Goal: Task Accomplishment & Management: Use online tool/utility

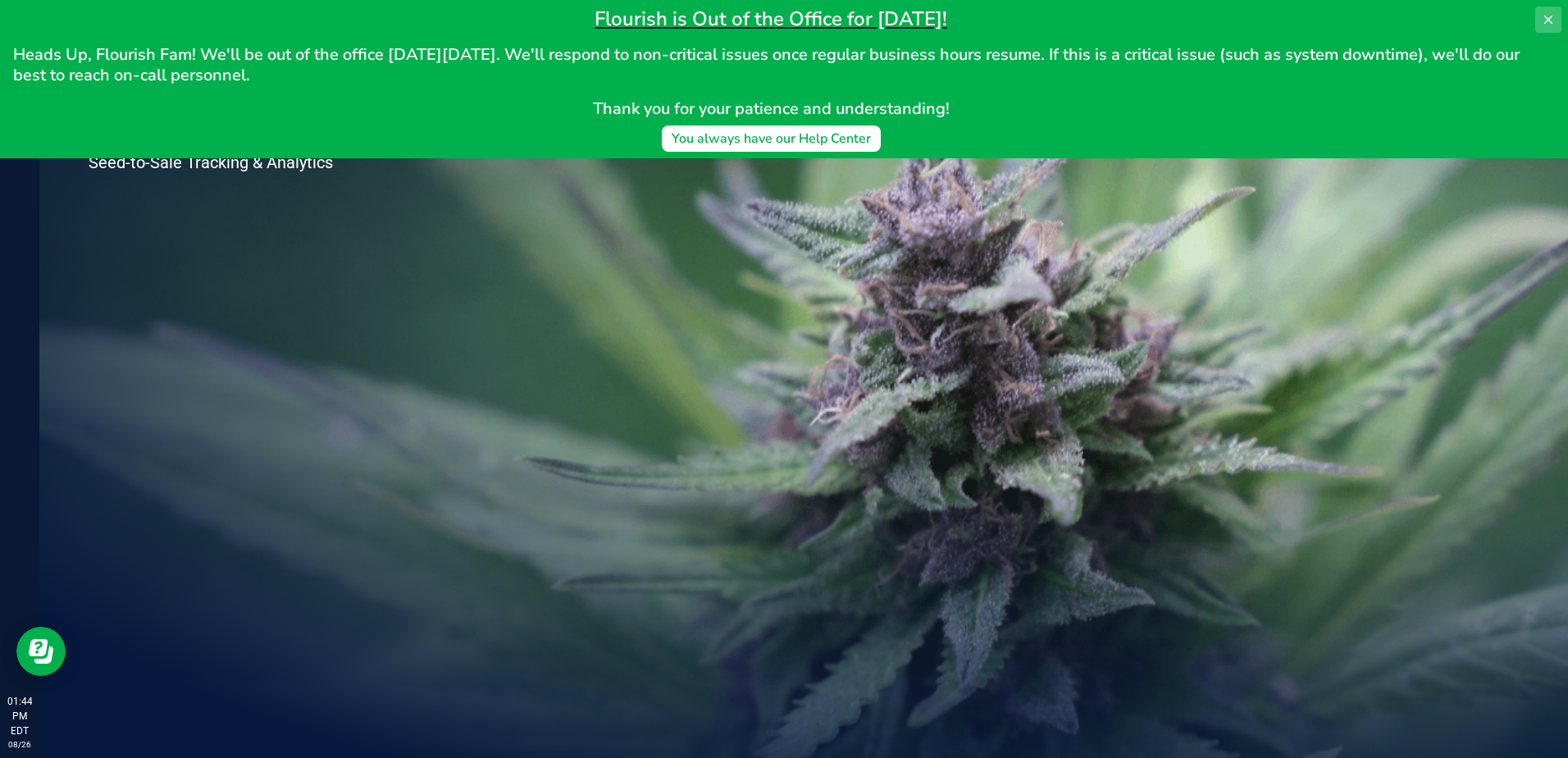
click at [1538, 12] on button at bounding box center [1547, 20] width 26 height 26
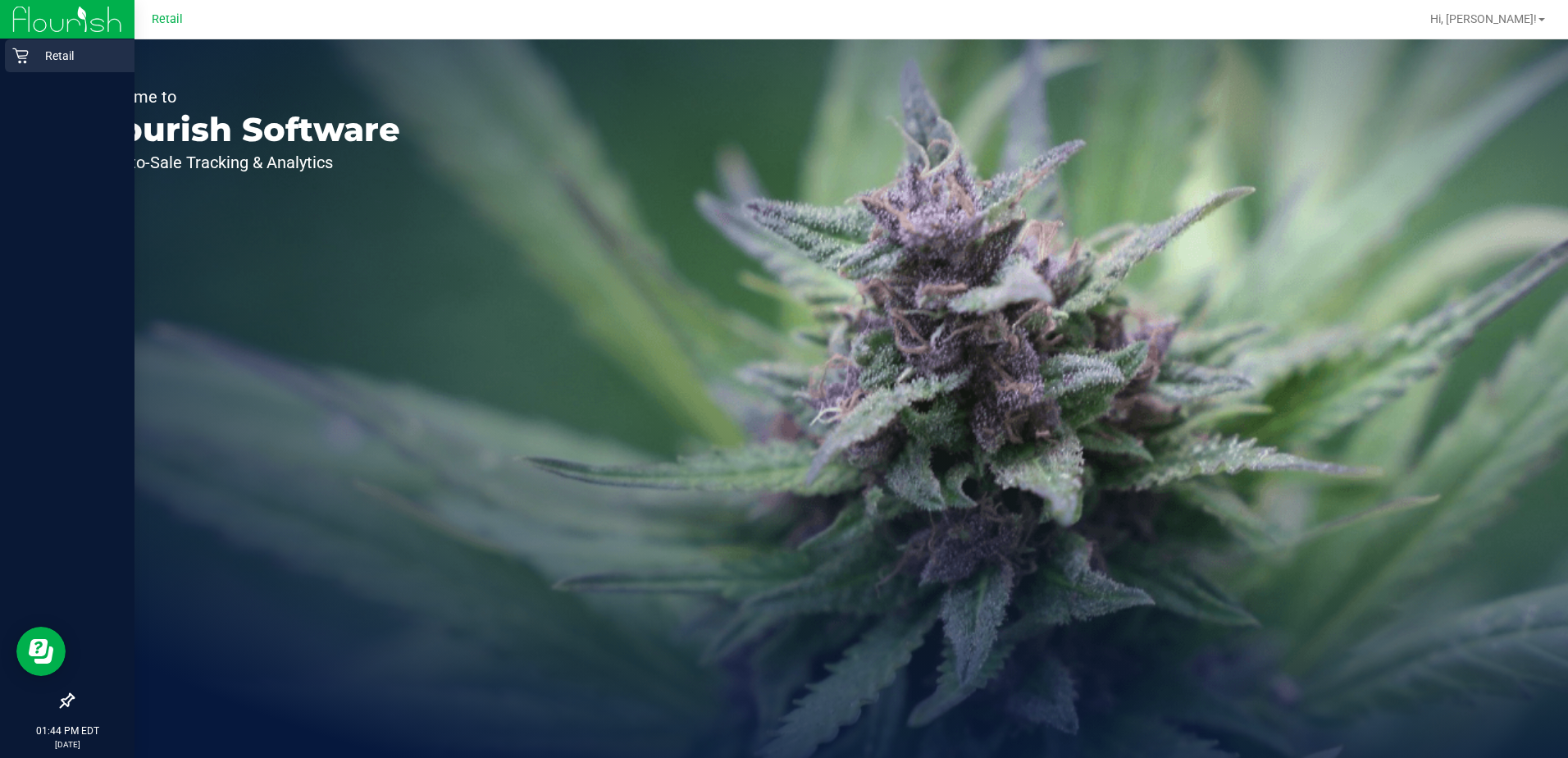
click at [26, 54] on icon at bounding box center [20, 56] width 16 height 16
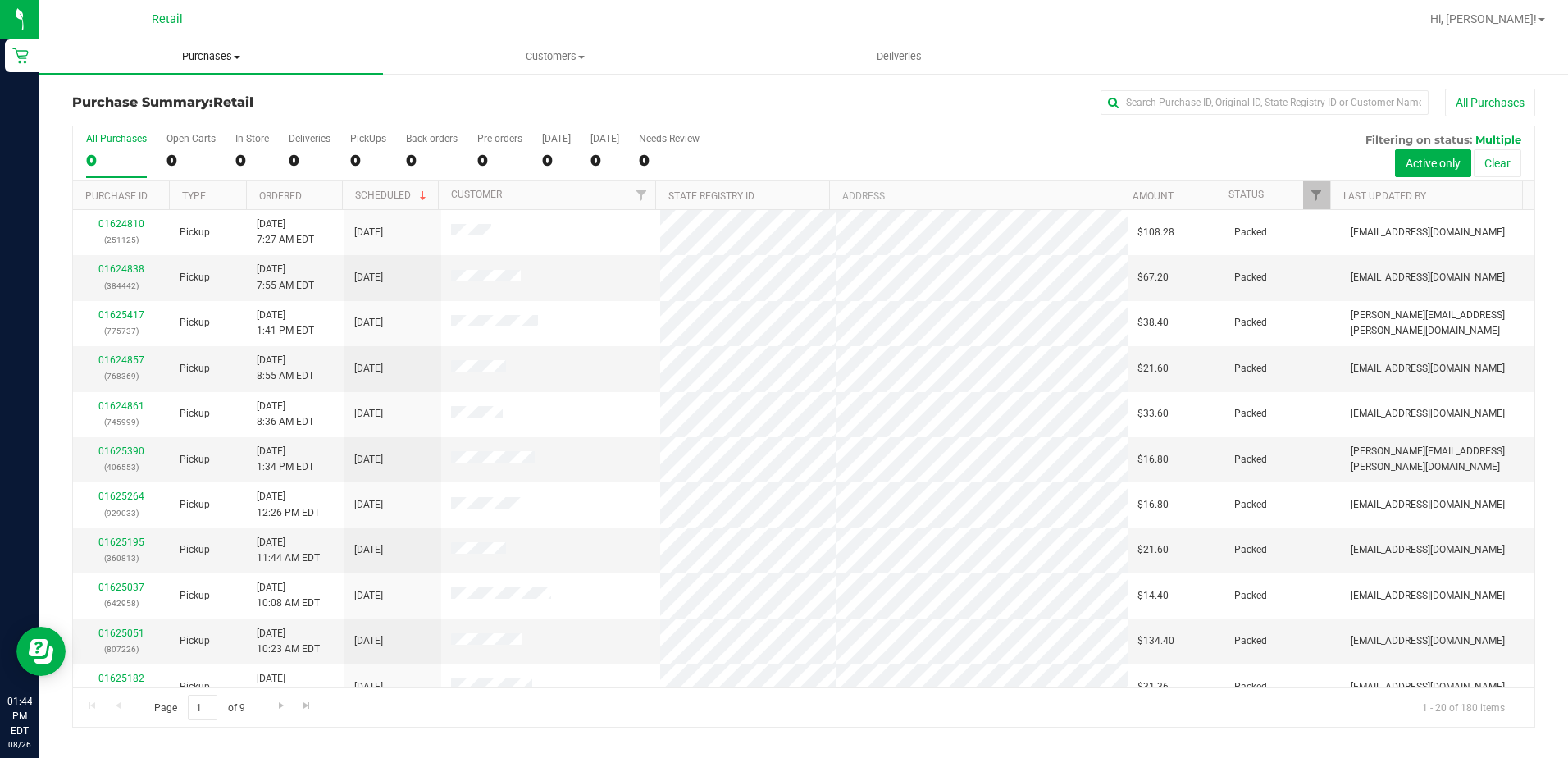
click at [233, 62] on span "Purchases" at bounding box center [211, 56] width 344 height 15
click at [472, 91] on div "Purchase Summary: Retail All Purchases" at bounding box center [803, 107] width 1463 height 36
click at [227, 49] on uib-tab-heading "Purchases Summary of purchases Fulfillment All purchases" at bounding box center [211, 56] width 344 height 34
click at [185, 97] on span "Summary of purchases" at bounding box center [123, 98] width 168 height 14
click at [220, 64] on uib-tab-heading "Purchases Summary of purchases Fulfillment All purchases" at bounding box center [211, 56] width 344 height 34
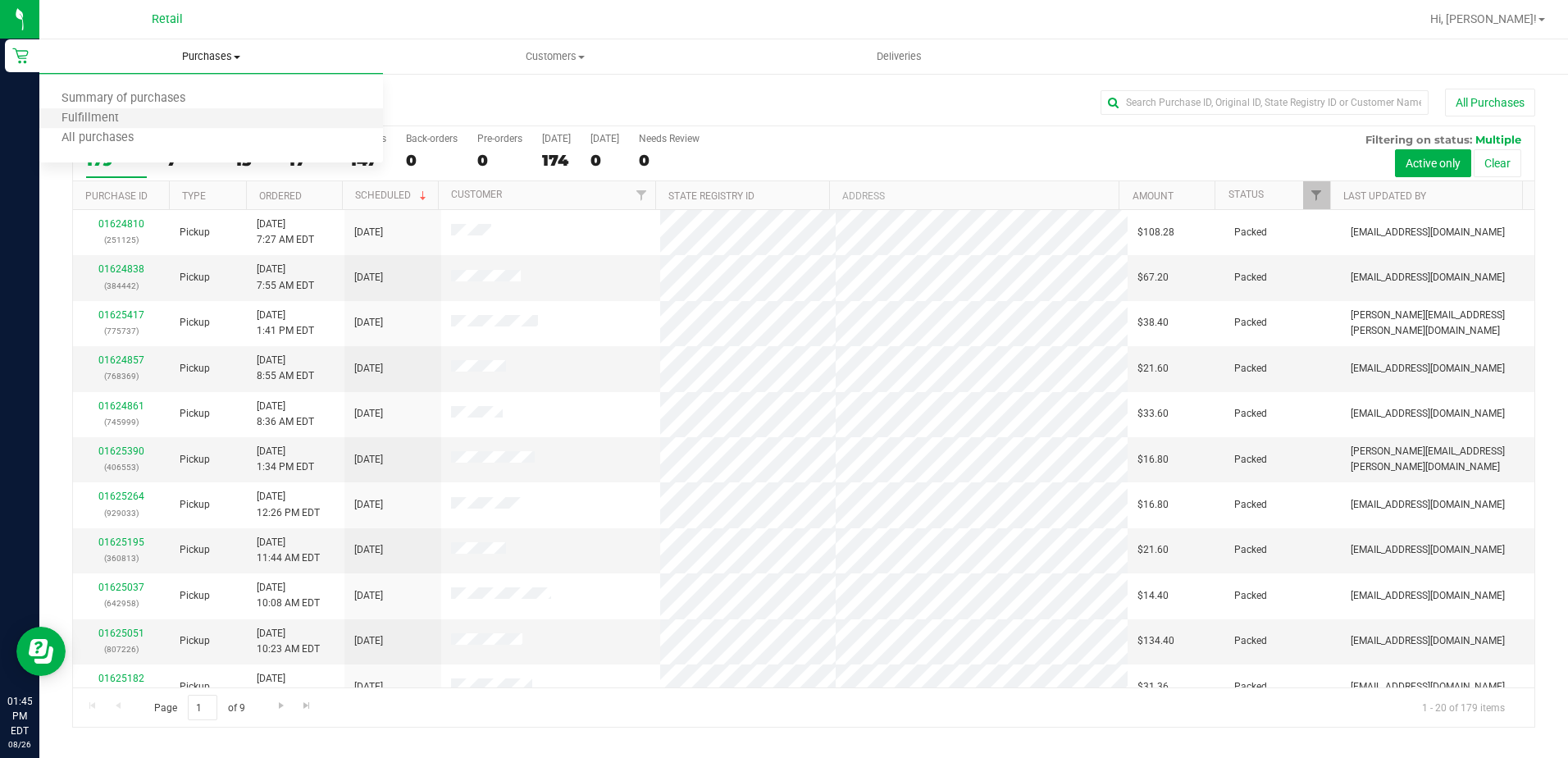
click at [152, 121] on li "Fulfillment" at bounding box center [211, 119] width 344 height 20
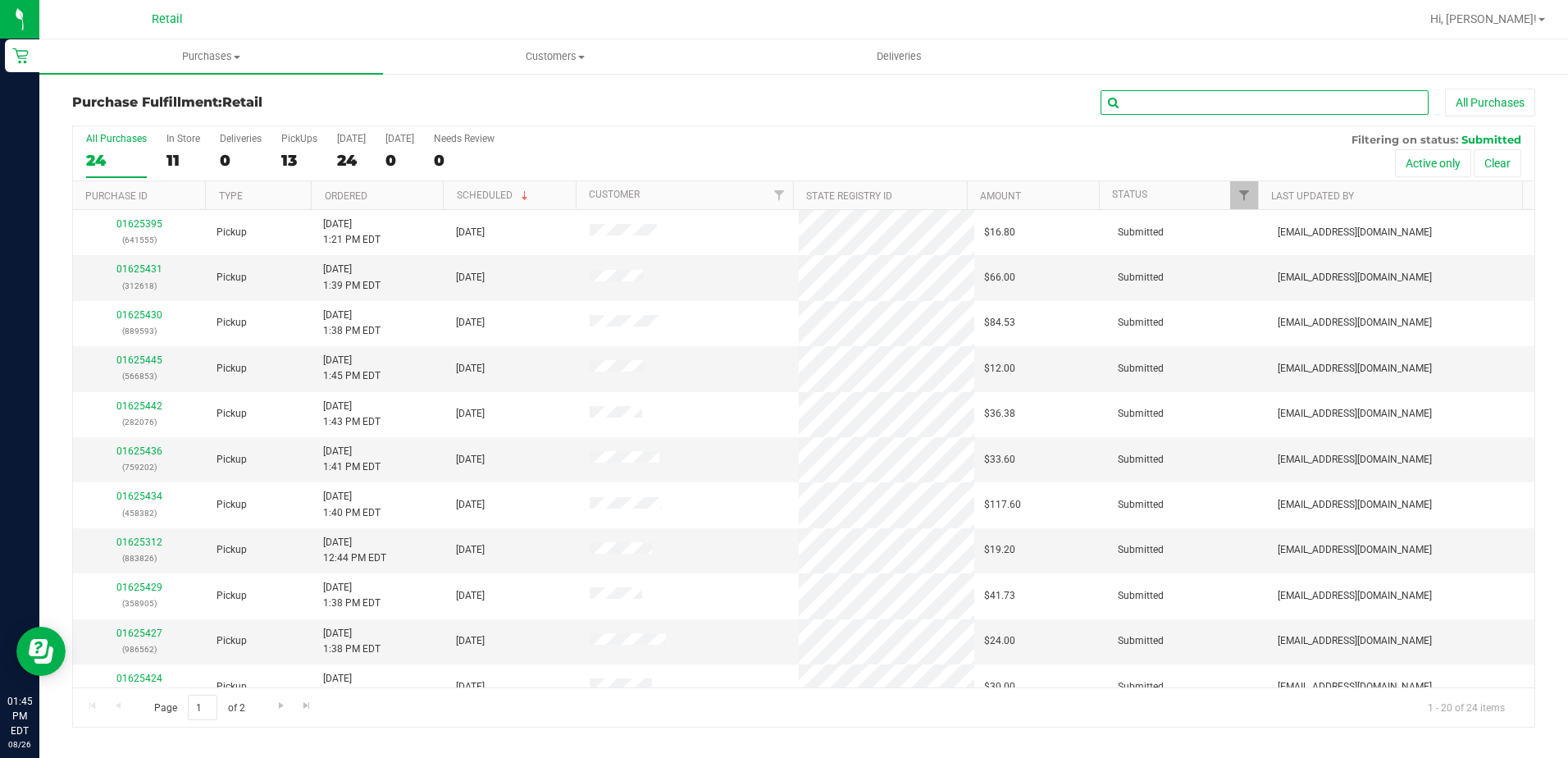
click at [1183, 113] on input "text" at bounding box center [1265, 103] width 328 height 25
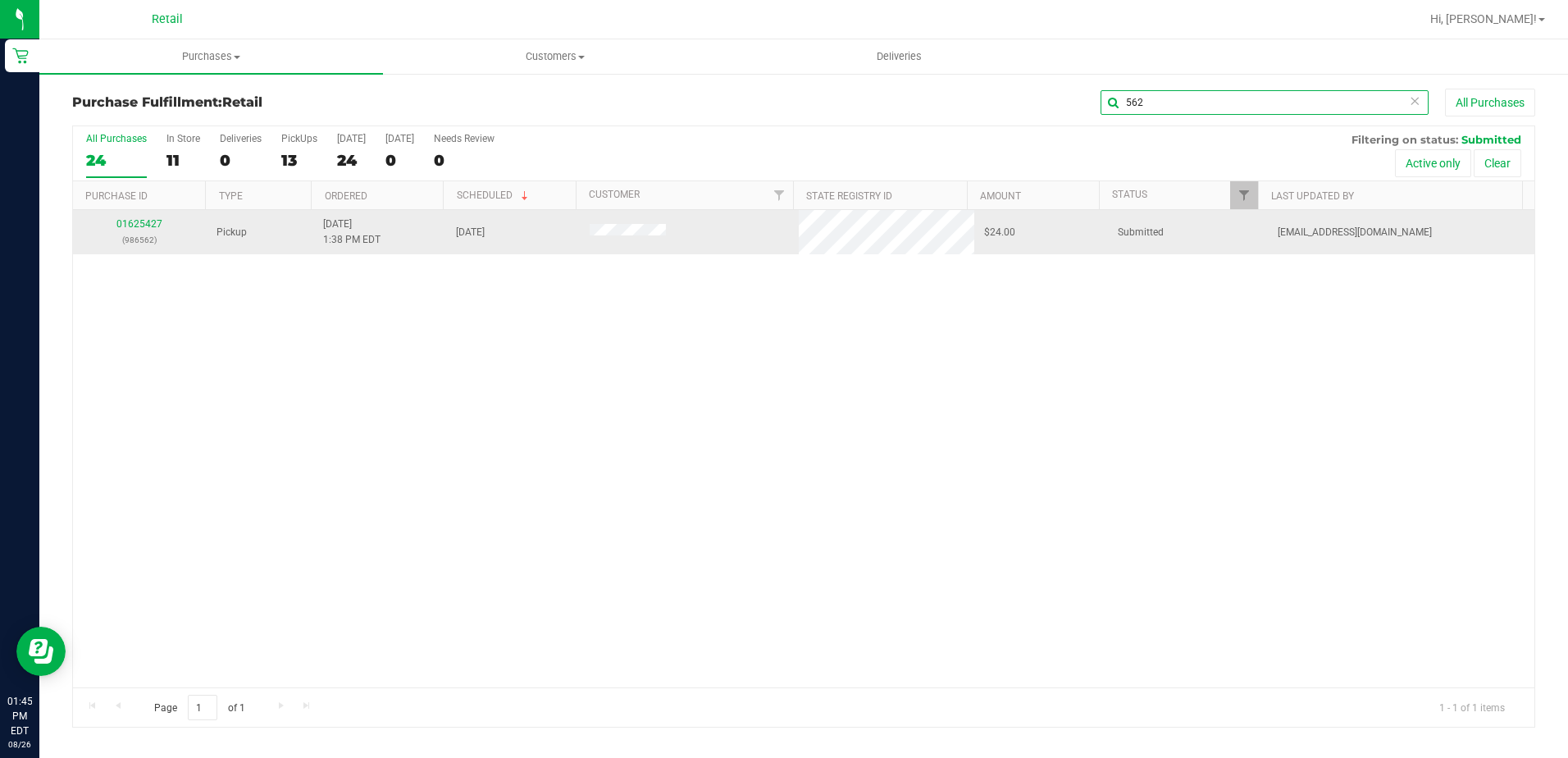
type input "562"
click at [140, 232] on p "(986562)" at bounding box center [139, 240] width 114 height 15
click at [150, 216] on div "01625427 (986562)" at bounding box center [139, 232] width 114 height 31
click at [137, 221] on link "01625427" at bounding box center [139, 223] width 46 height 11
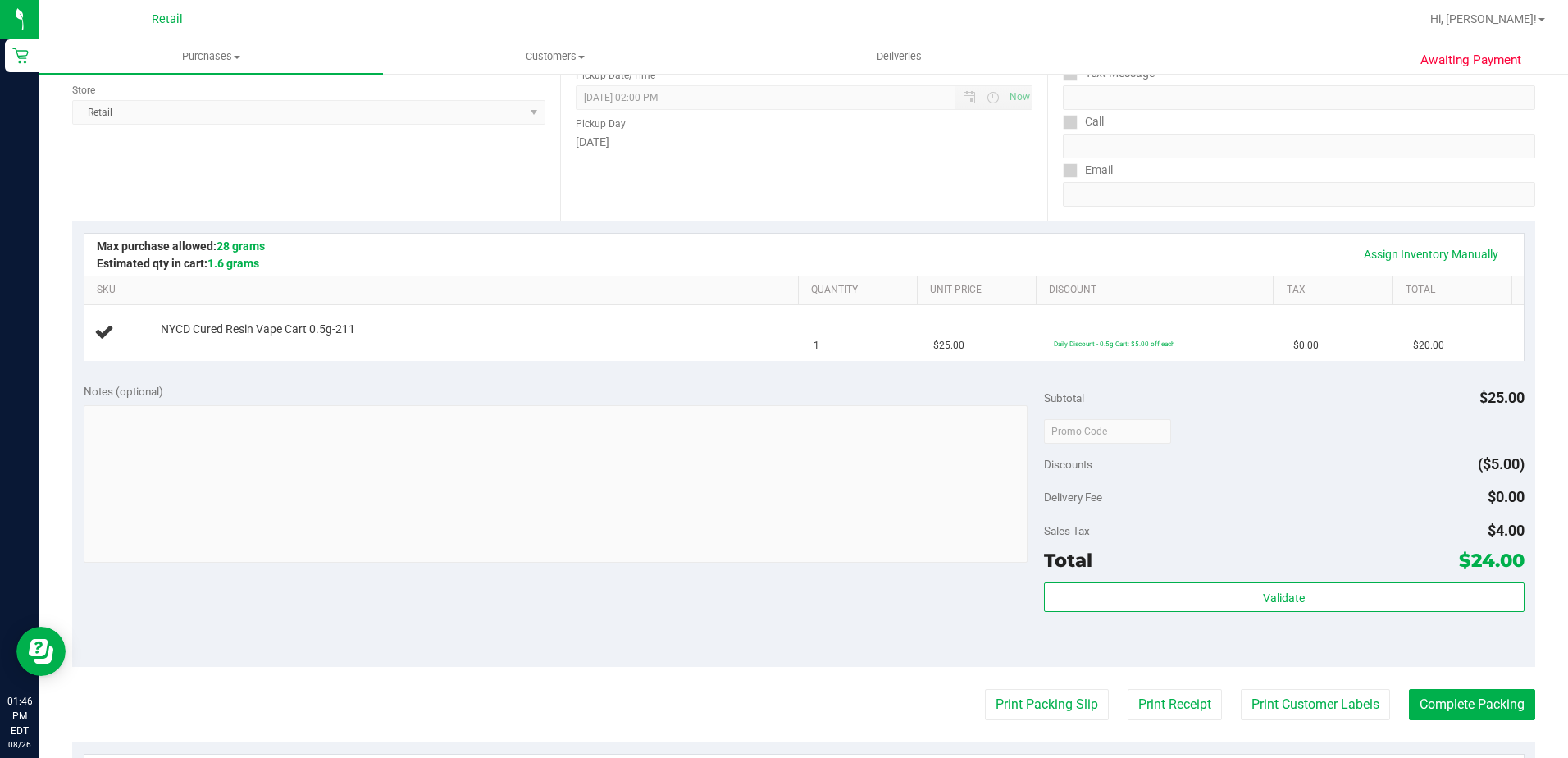
scroll to position [246, 0]
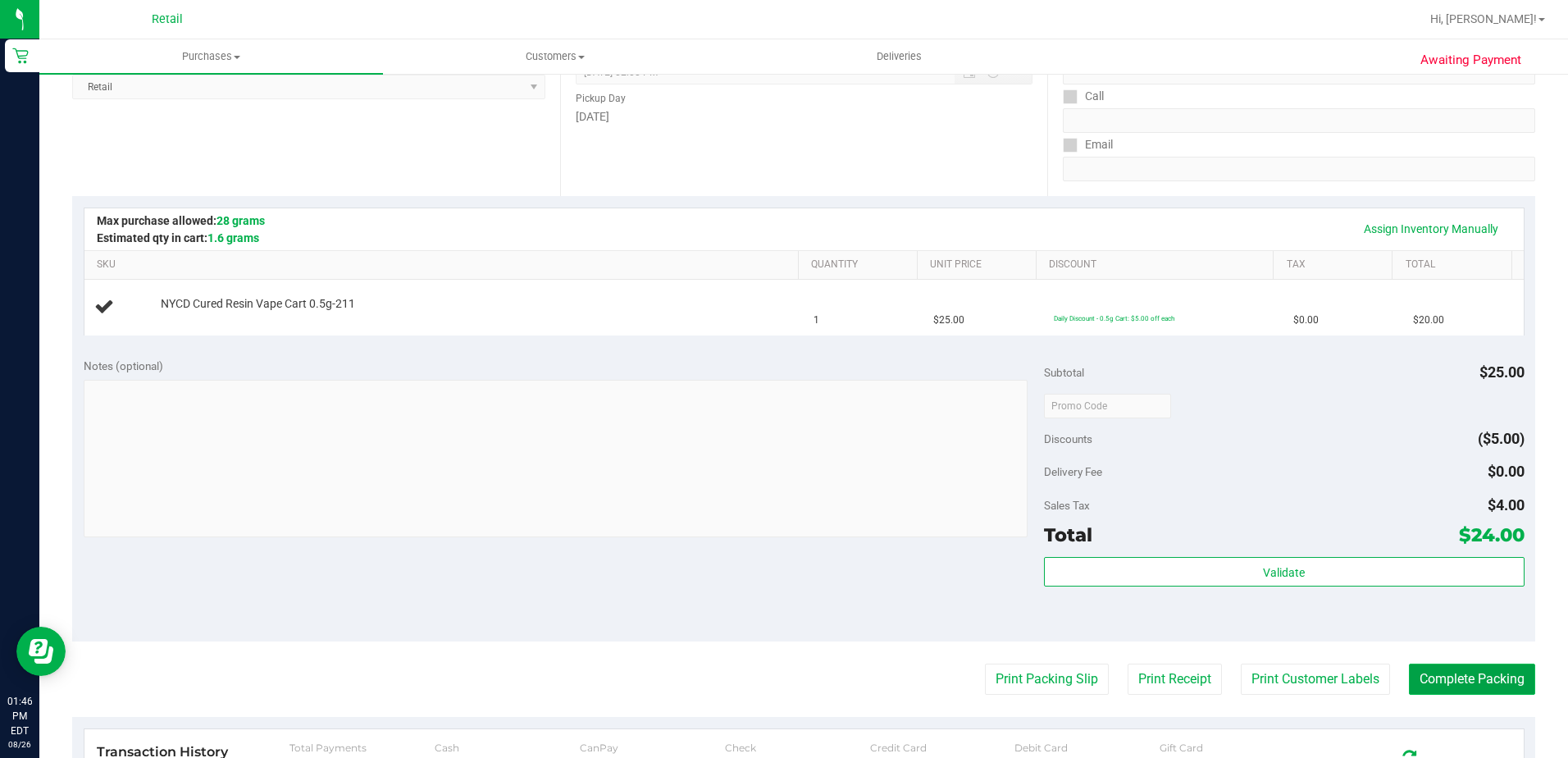
click at [1436, 665] on button "Complete Packing" at bounding box center [1471, 679] width 126 height 31
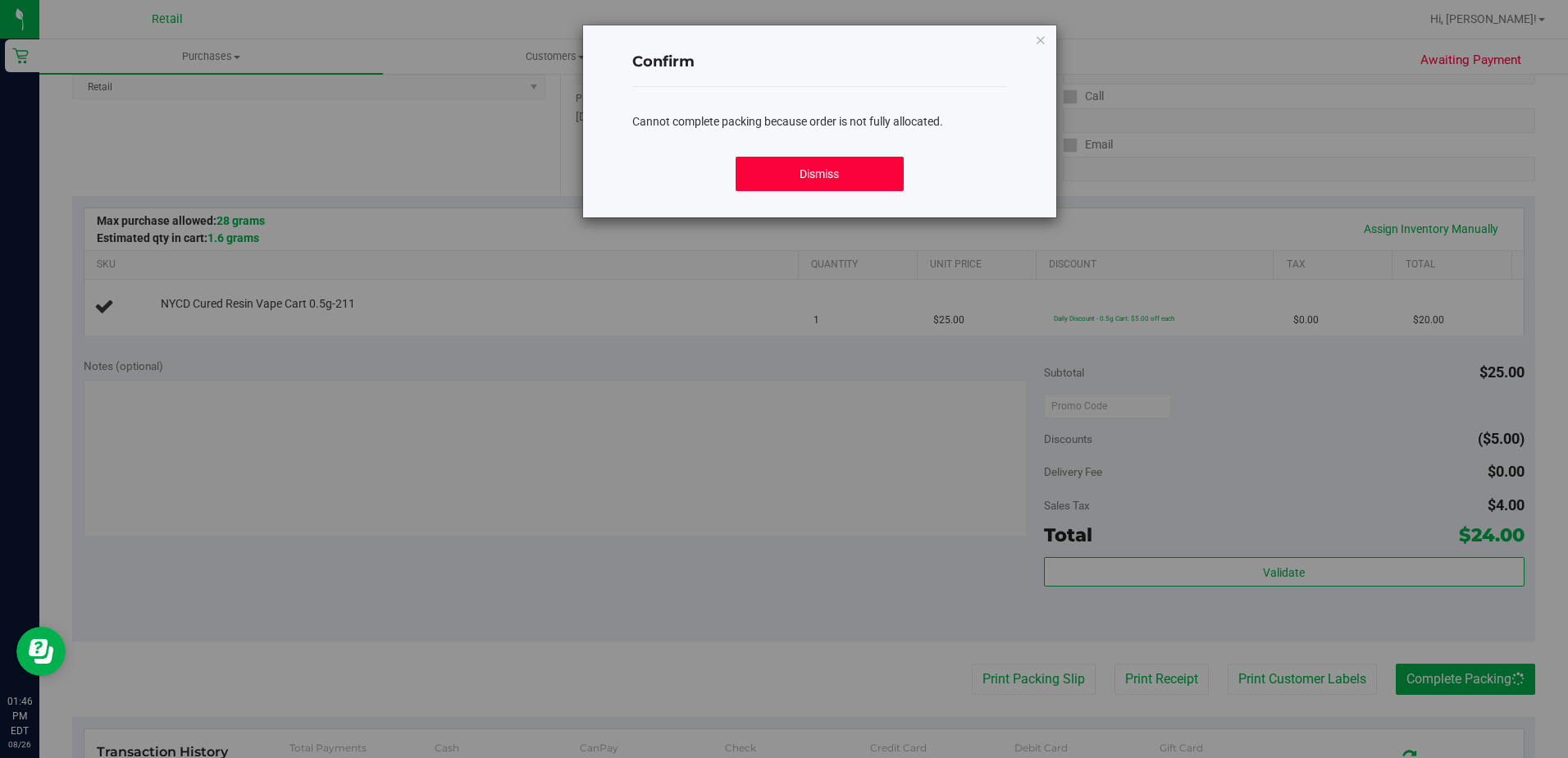
click at [840, 169] on button "Dismiss" at bounding box center [819, 173] width 168 height 34
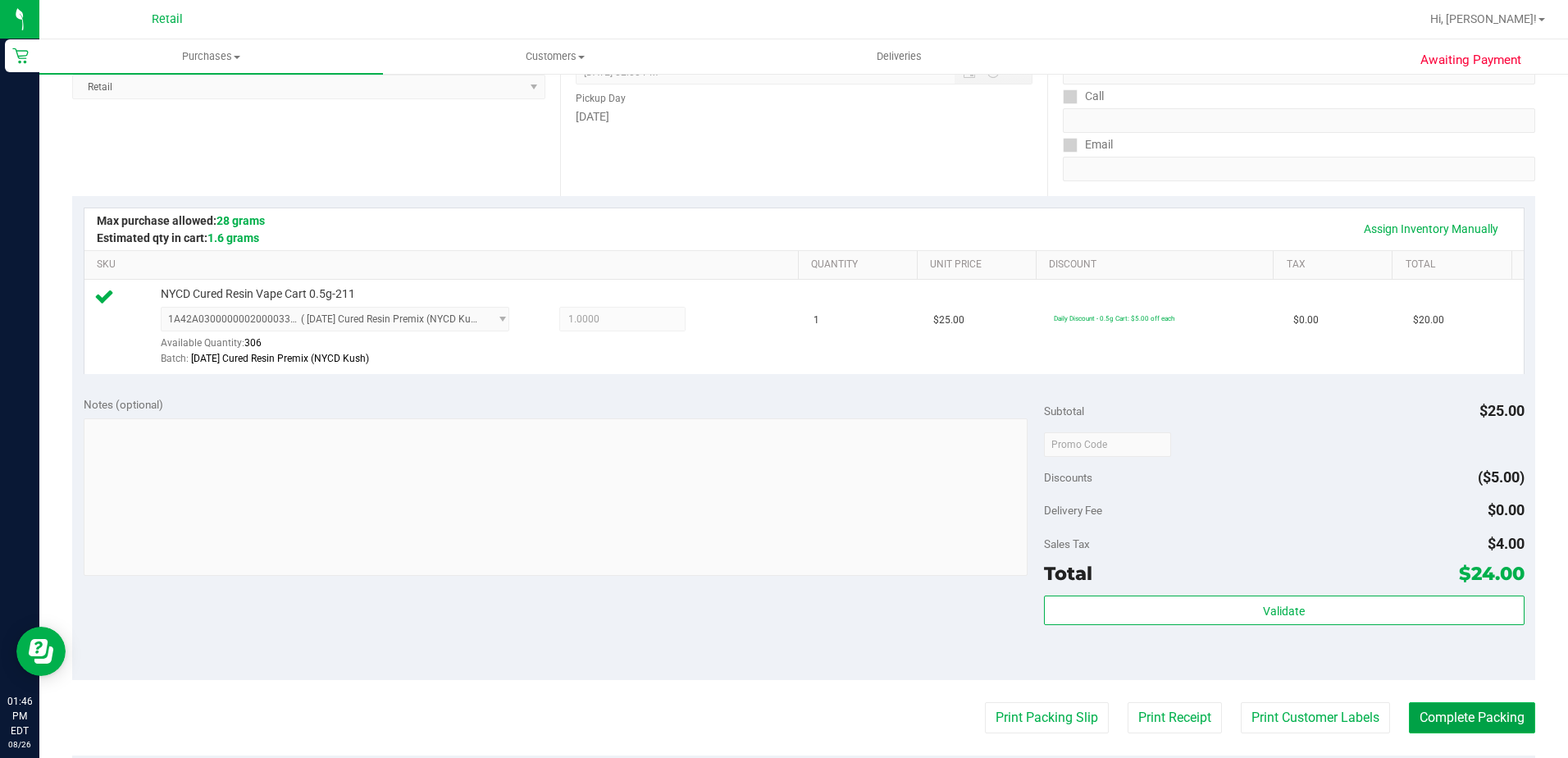
click at [1448, 715] on button "Complete Packing" at bounding box center [1471, 717] width 126 height 31
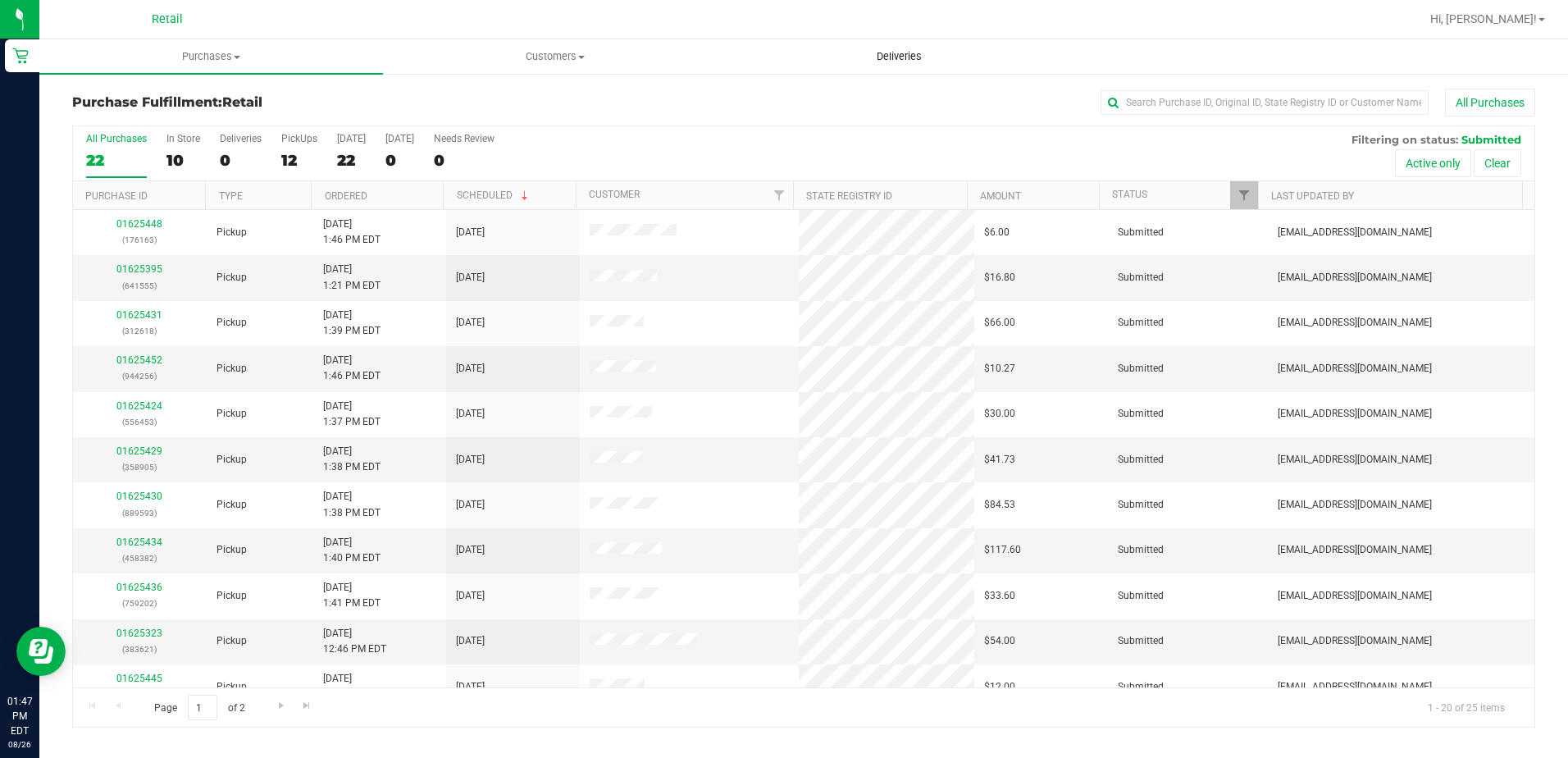
click at [891, 50] on span "Deliveries" at bounding box center [899, 56] width 90 height 15
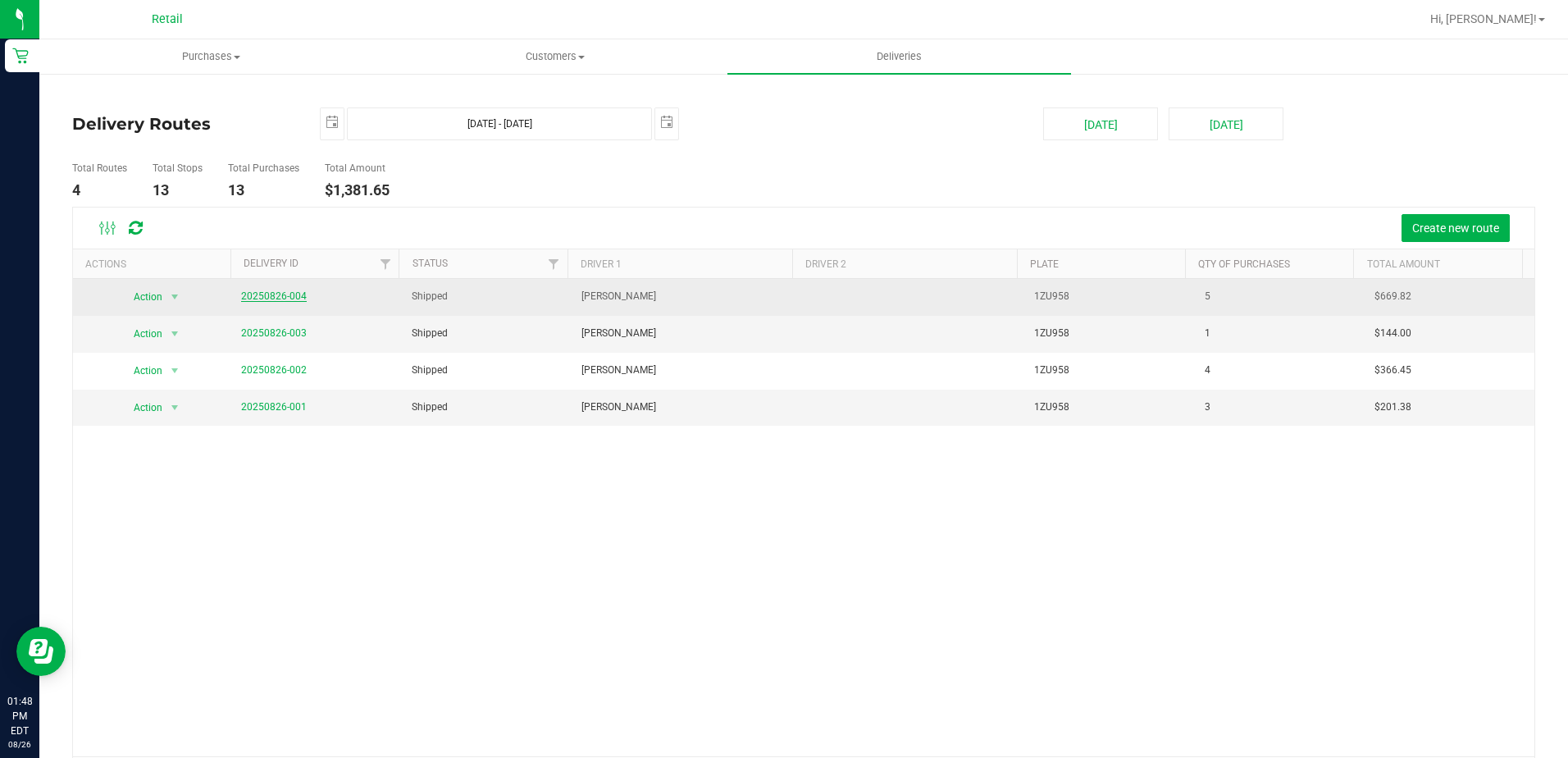
click at [288, 295] on link "20250826-004" at bounding box center [273, 296] width 66 height 11
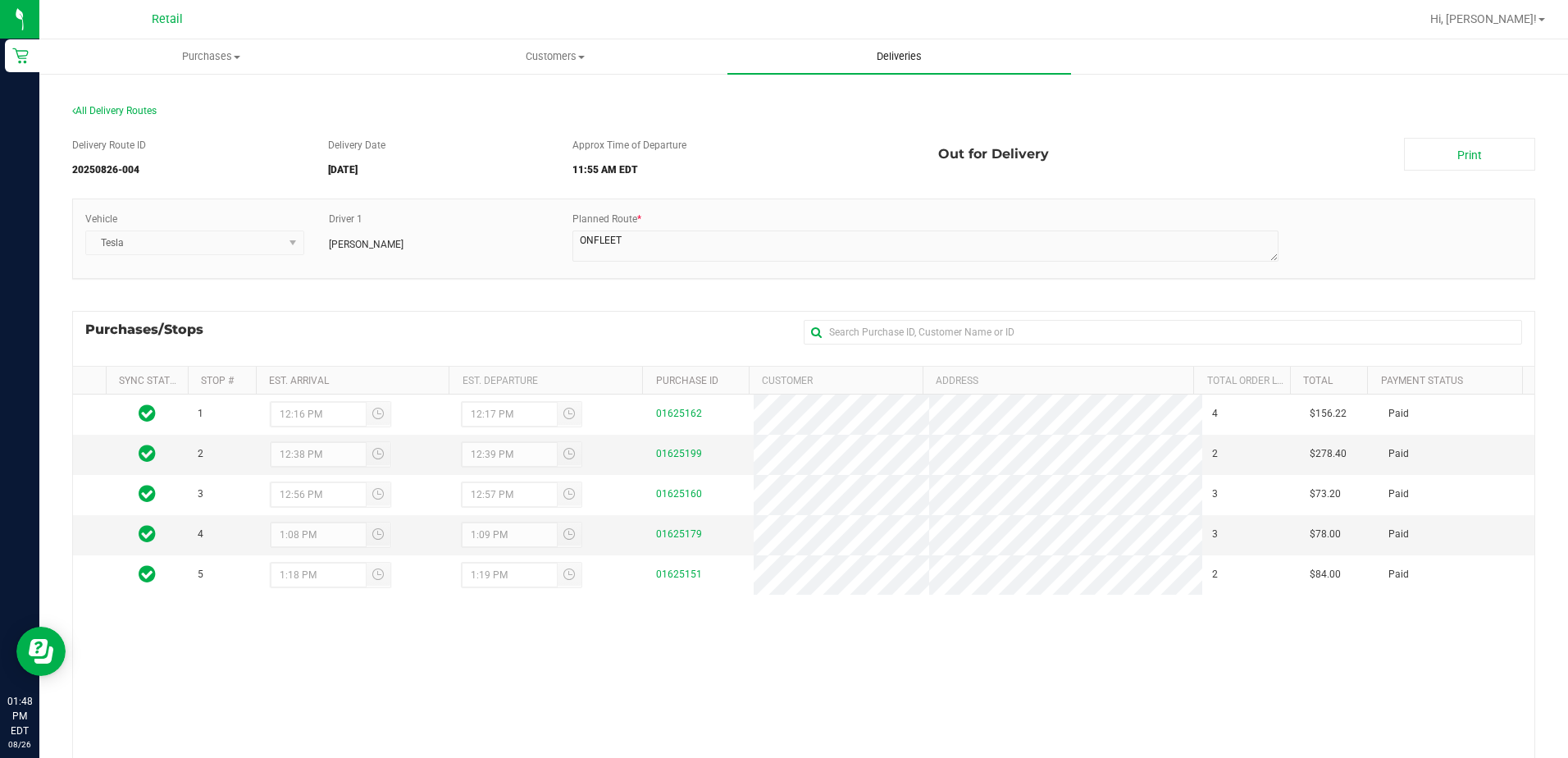
click at [903, 58] on span "Deliveries" at bounding box center [899, 56] width 90 height 15
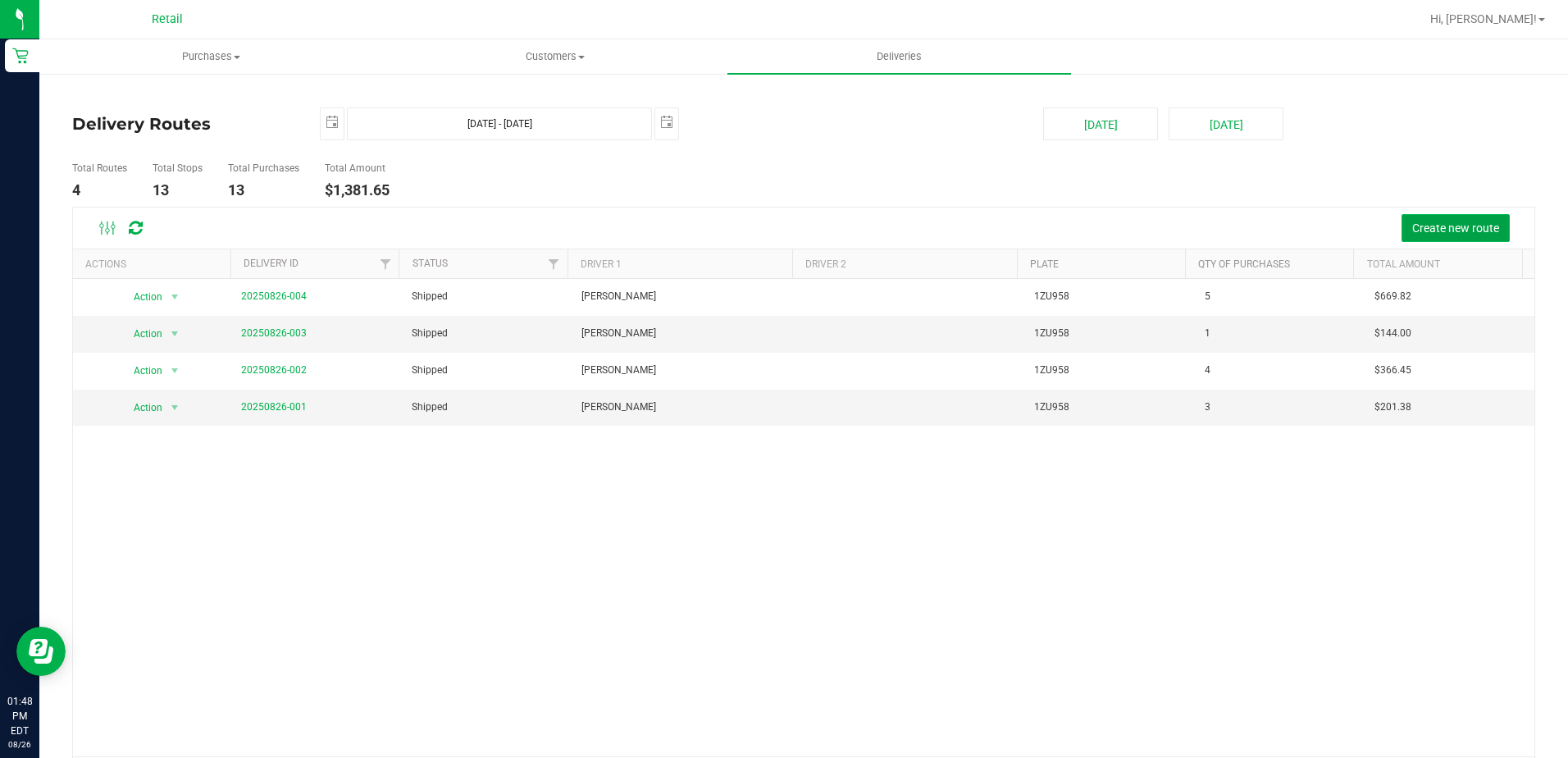
click at [1412, 226] on span "Create new route" at bounding box center [1455, 227] width 87 height 13
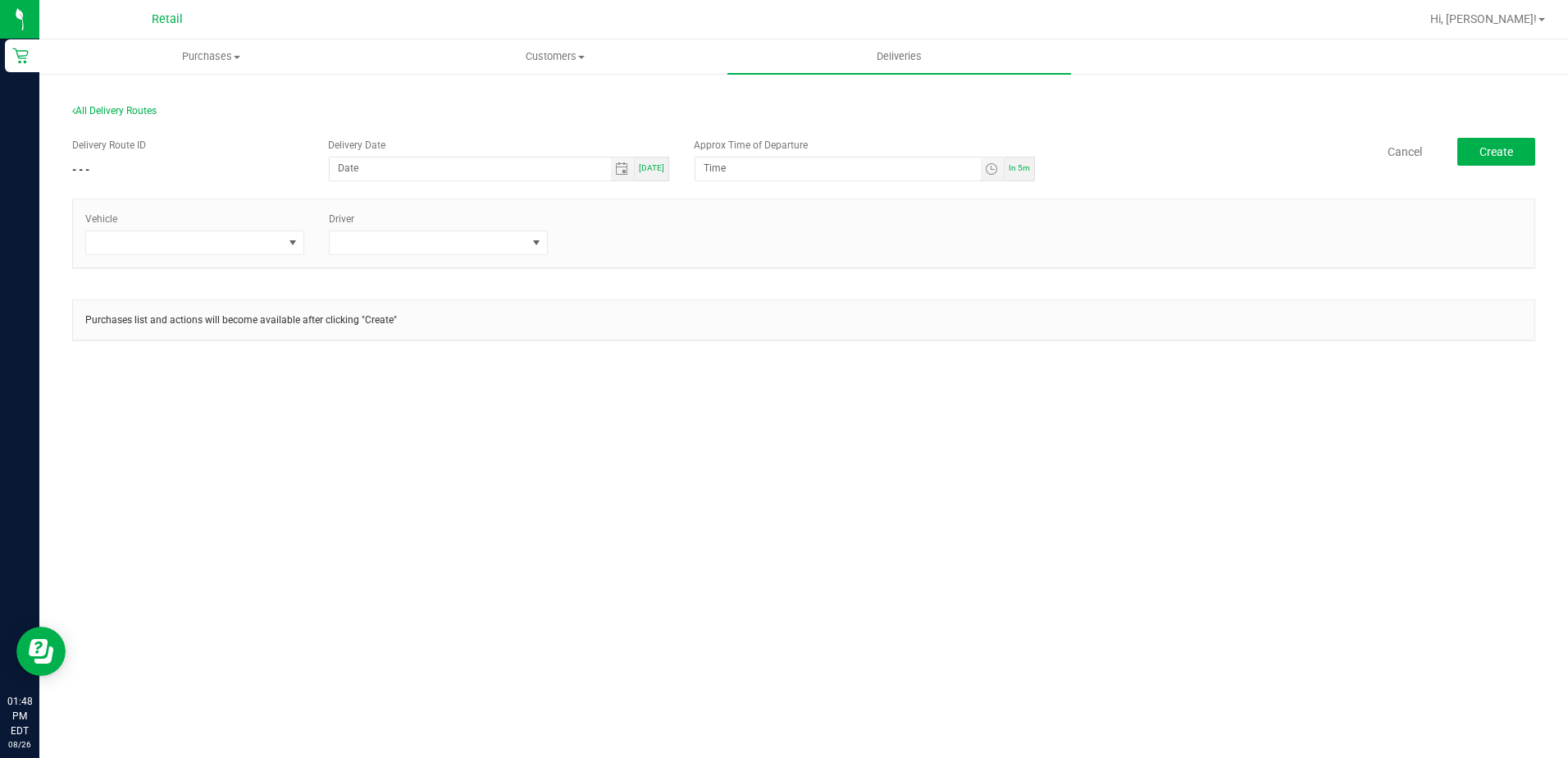
click at [671, 169] on div "Delivery Date Today" at bounding box center [498, 159] width 366 height 44
click at [656, 171] on span "[DATE]" at bounding box center [651, 167] width 26 height 9
type input "[DATE]"
click at [998, 174] on span "Toggle time list" at bounding box center [990, 168] width 13 height 13
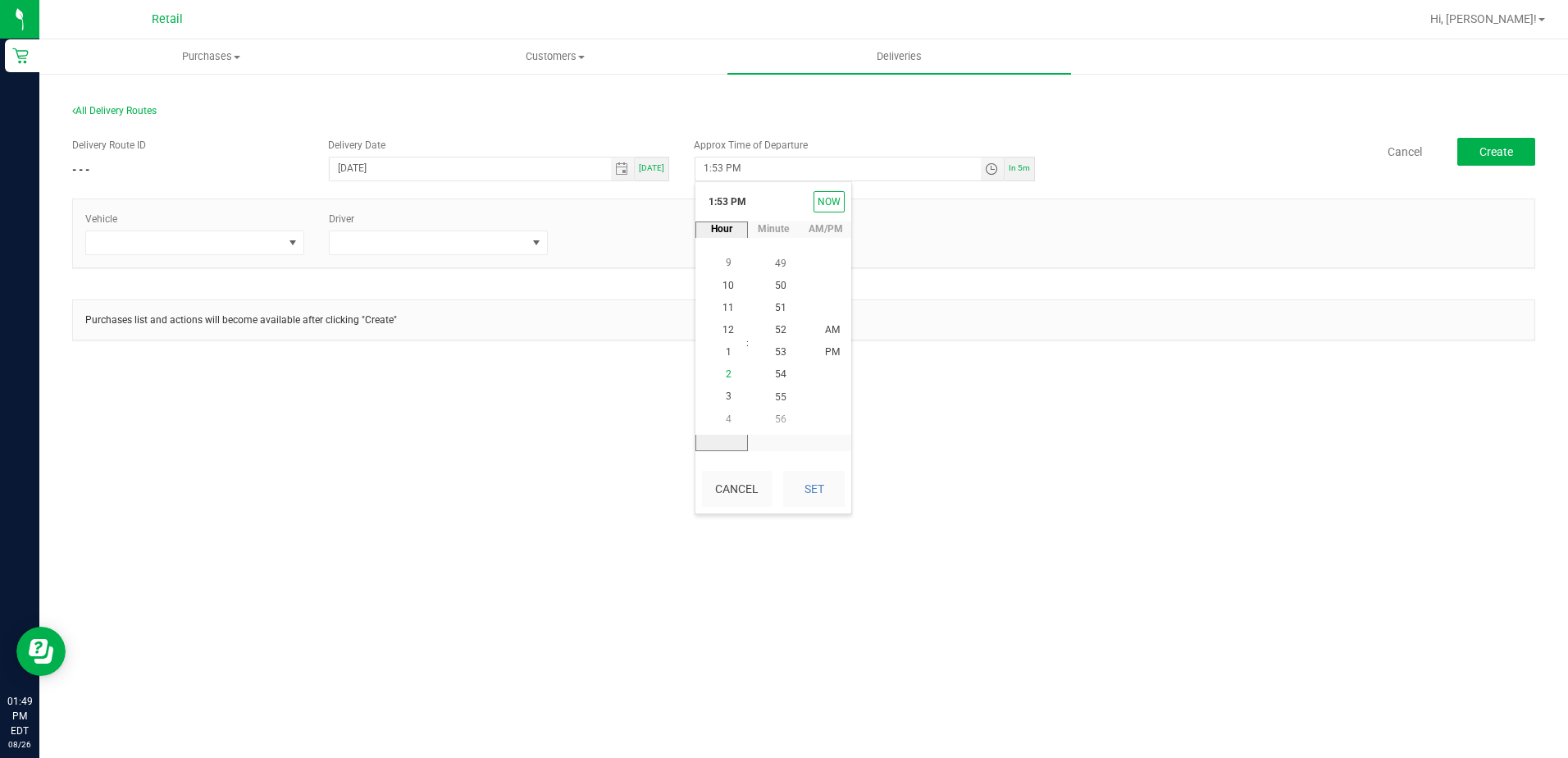
click at [727, 377] on li "2" at bounding box center [728, 375] width 39 height 22
click at [776, 376] on span "30" at bounding box center [780, 373] width 11 height 11
click at [825, 350] on span "PM" at bounding box center [831, 352] width 15 height 11
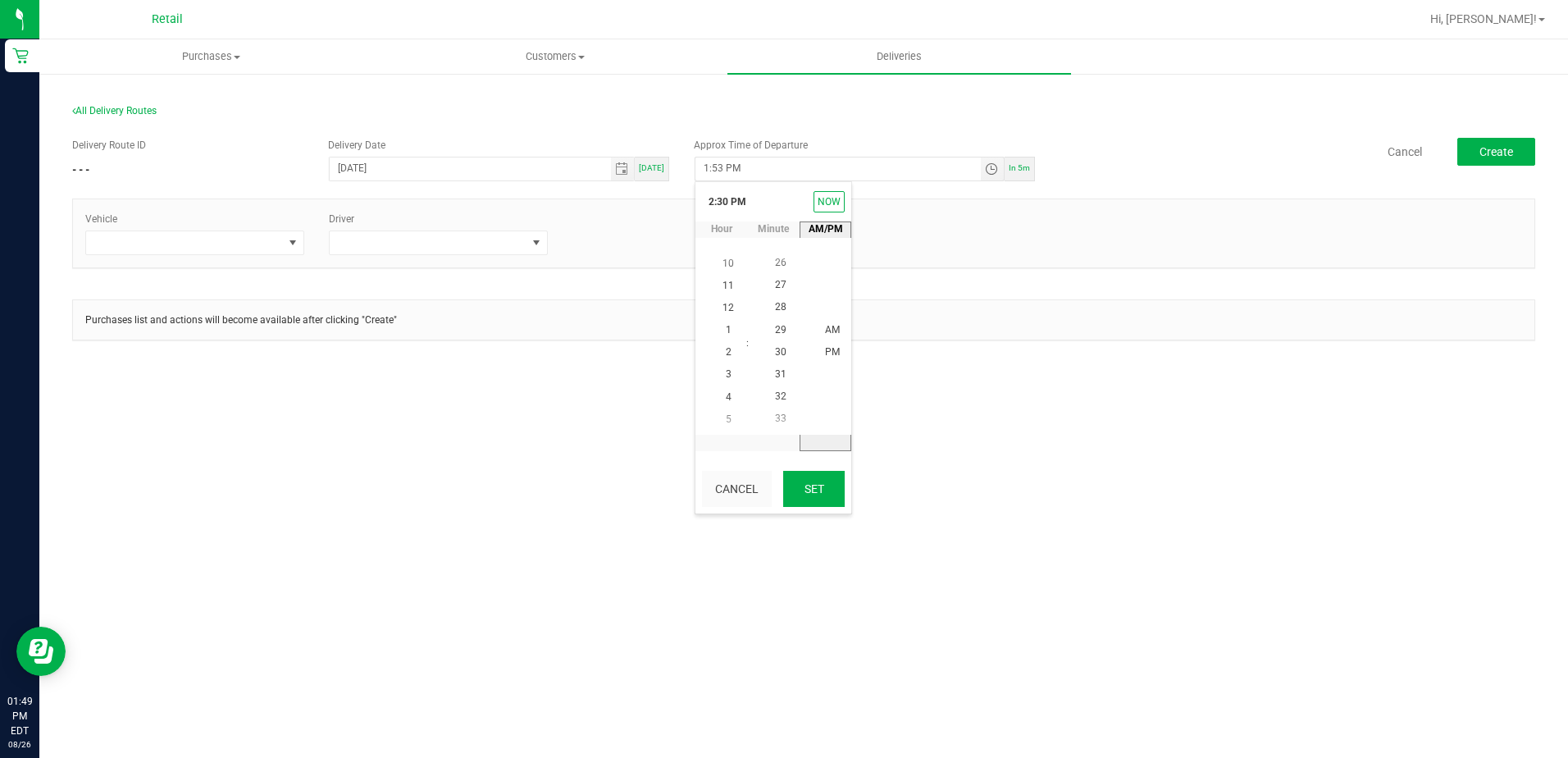
click at [834, 490] on button "Set" at bounding box center [813, 489] width 62 height 36
type input "2:30 PM"
click at [834, 482] on div "Purchases Summary of purchases Fulfillment All purchases Customers All customer…" at bounding box center [803, 398] width 1529 height 719
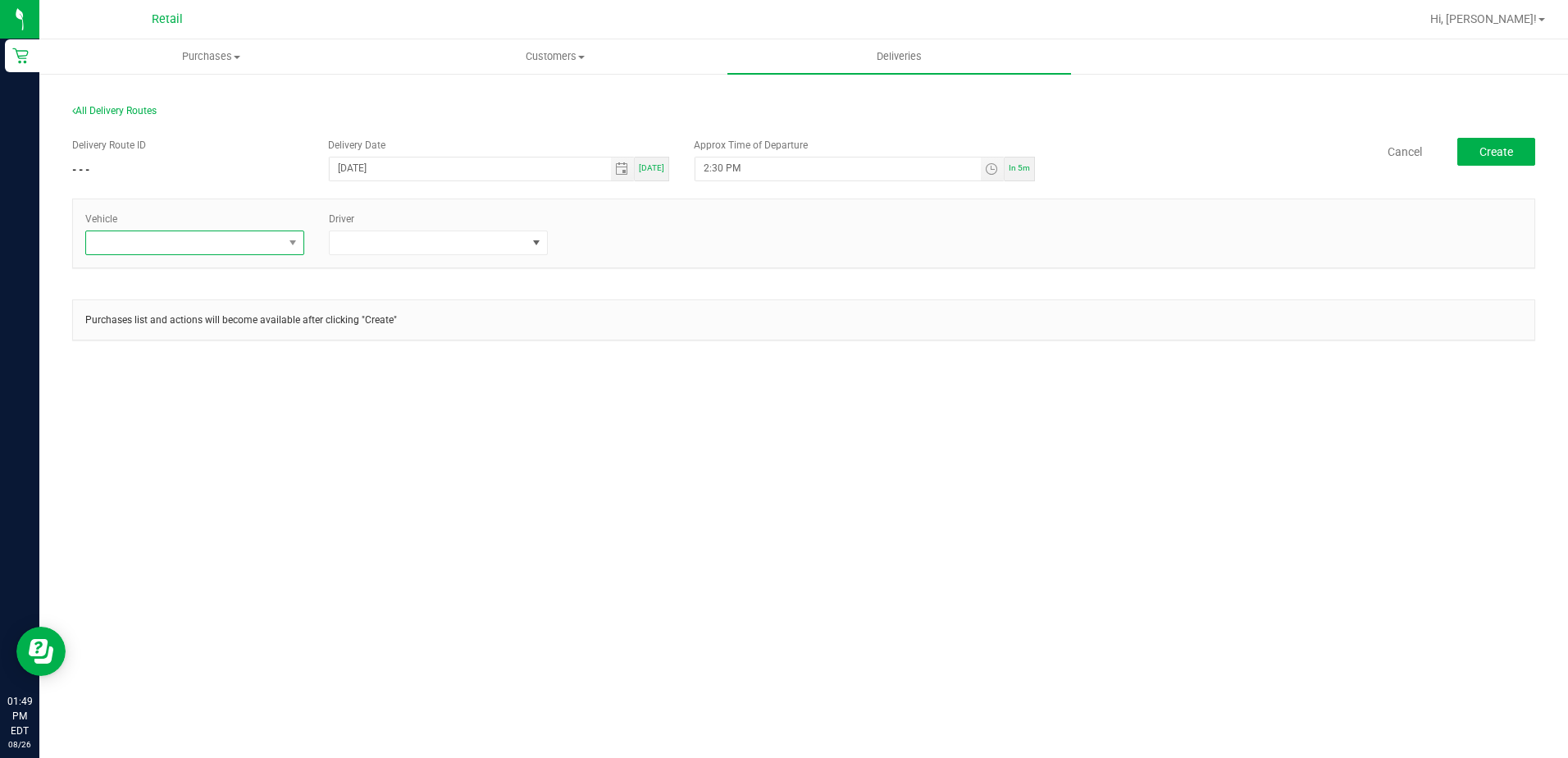
click at [281, 232] on span at bounding box center [185, 243] width 197 height 23
click at [170, 339] on li "Tesla" at bounding box center [195, 341] width 217 height 28
click at [508, 244] on span at bounding box center [428, 243] width 197 height 23
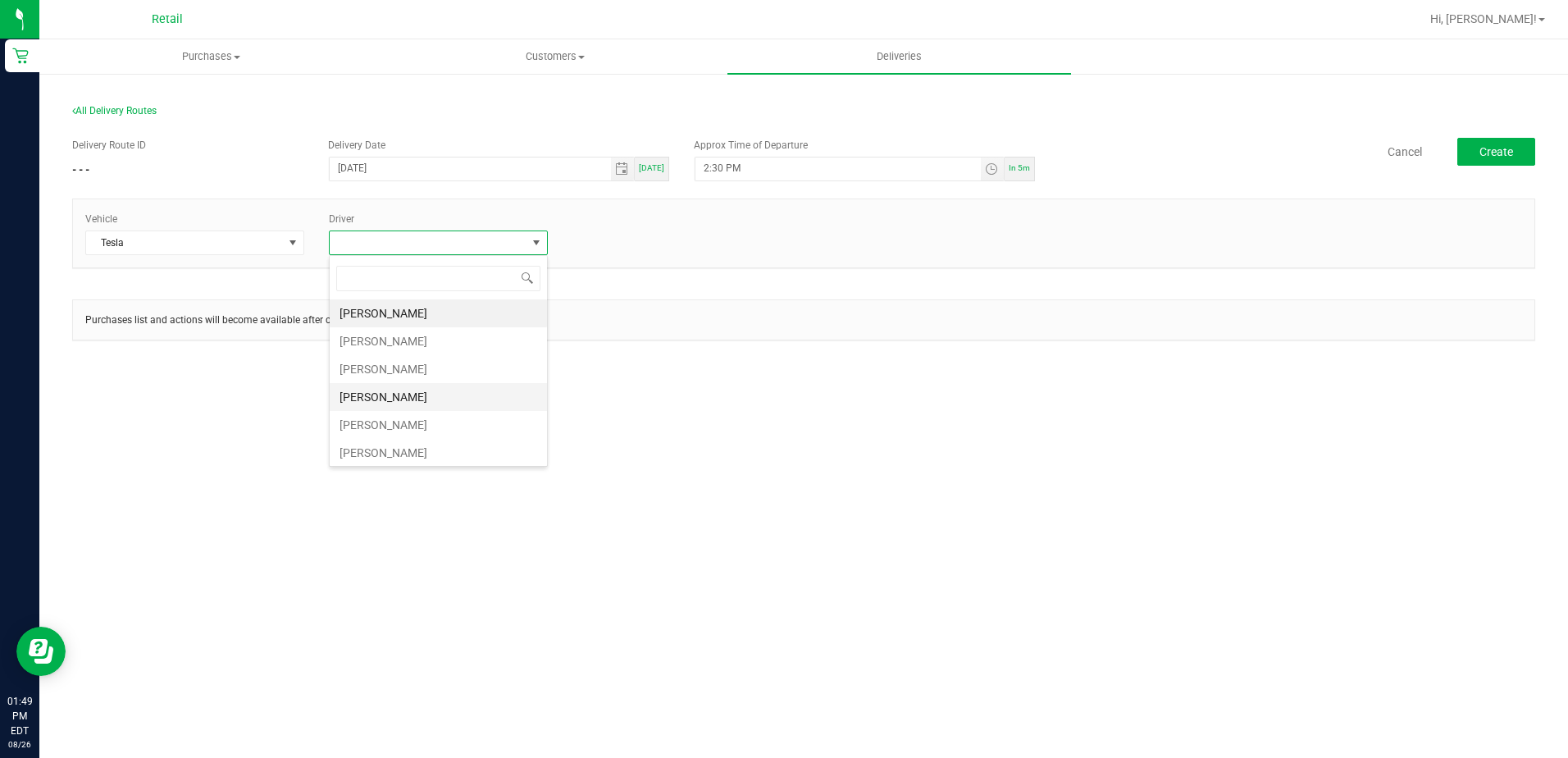
click at [395, 399] on li "Kevin Garcia" at bounding box center [438, 397] width 217 height 28
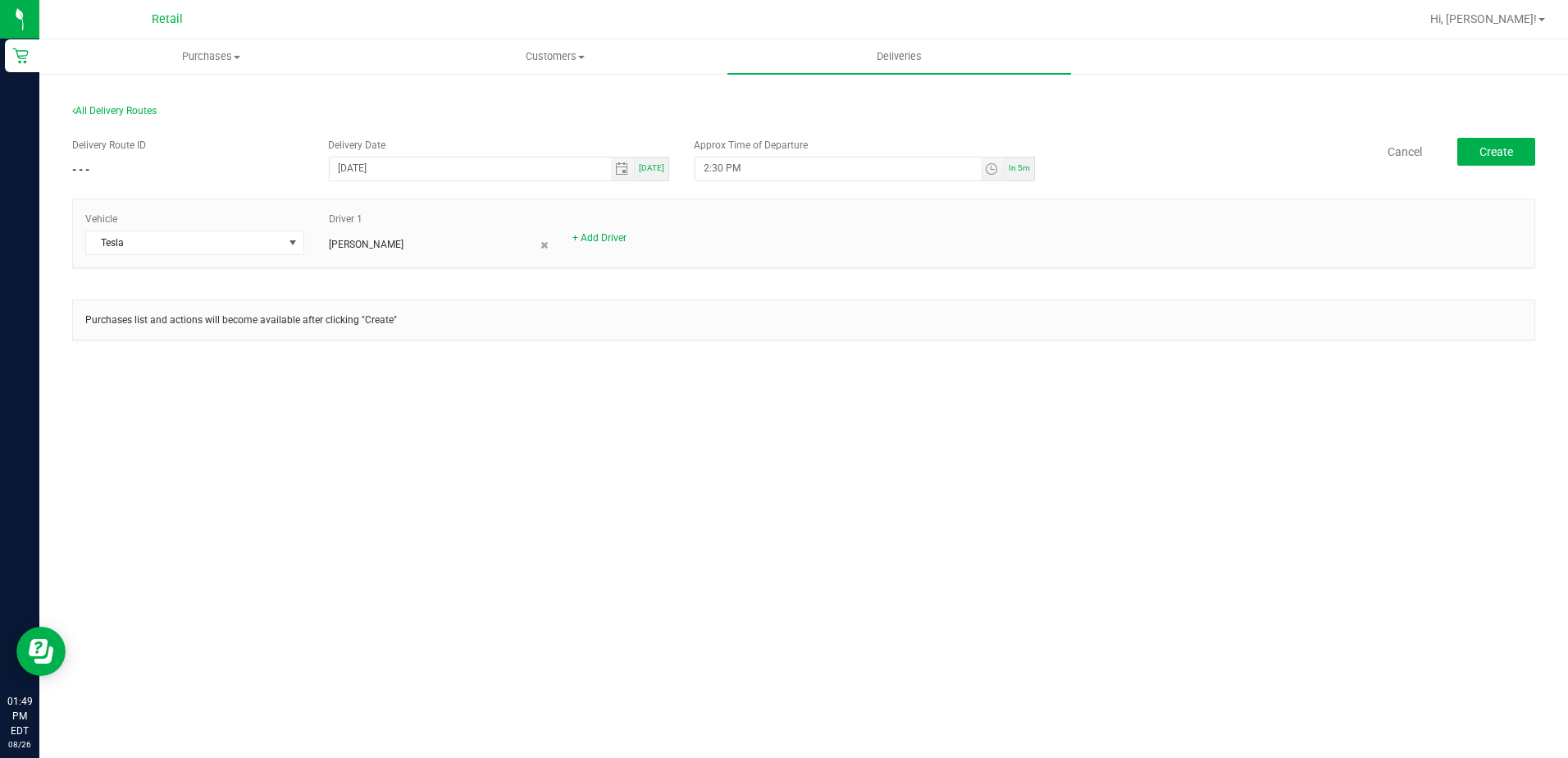
click at [796, 408] on div "Purchases Summary of purchases Fulfillment All purchases Customers All customer…" at bounding box center [803, 398] width 1529 height 719
click at [1508, 149] on span "Create" at bounding box center [1495, 151] width 33 height 13
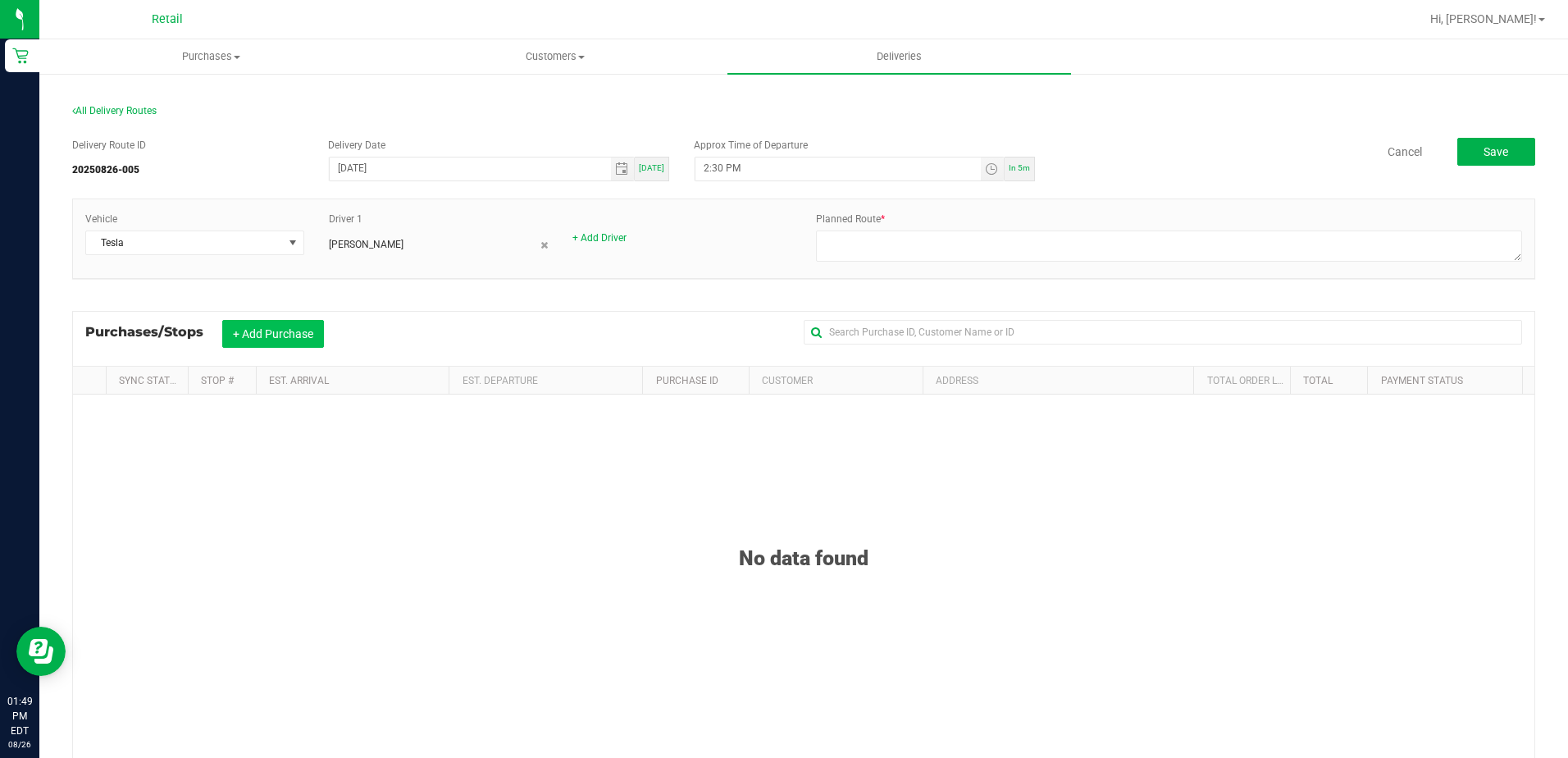
click at [264, 332] on button "+ Add Purchase" at bounding box center [273, 333] width 102 height 28
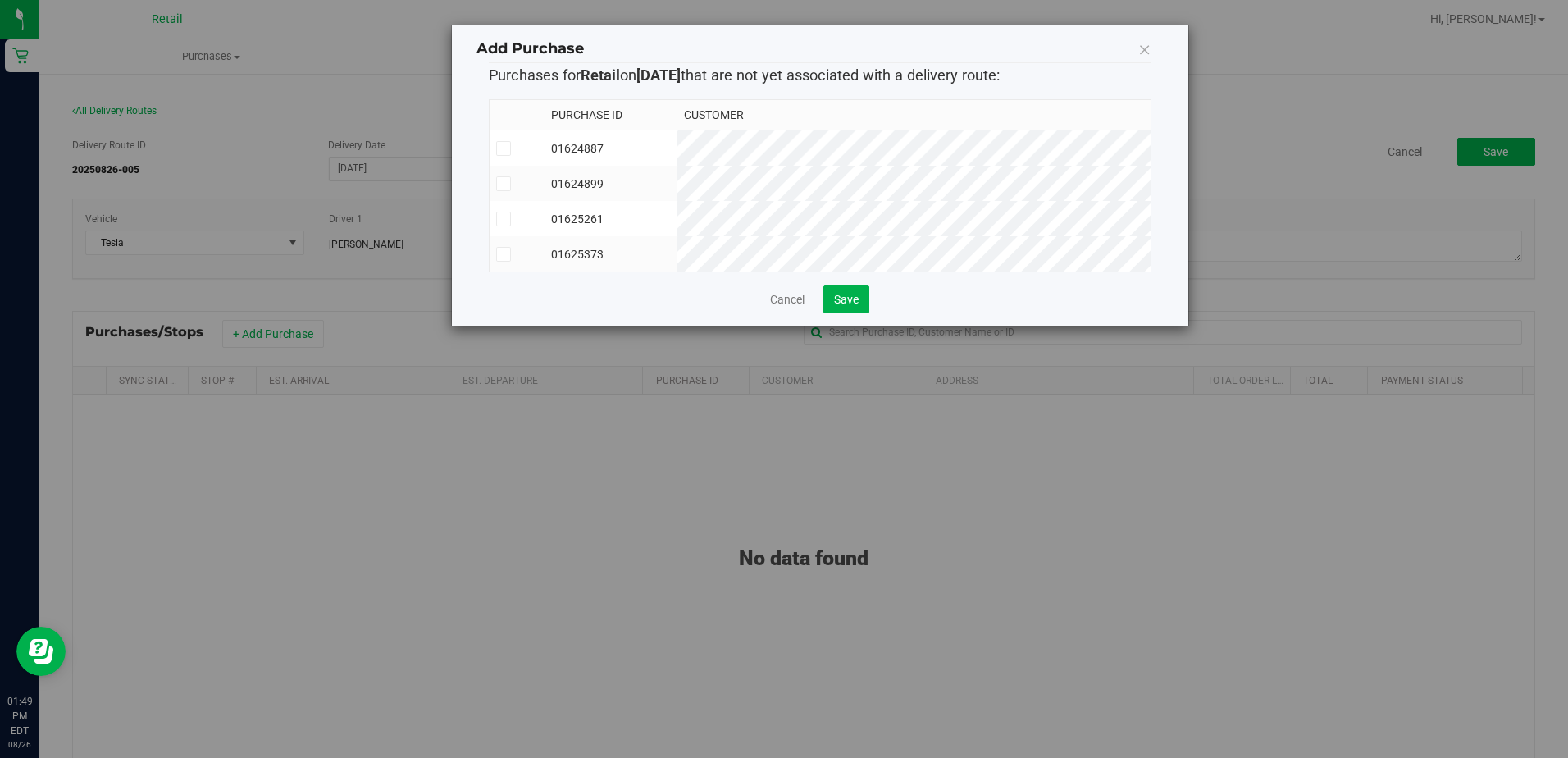
click at [1144, 55] on icon at bounding box center [1144, 49] width 13 height 23
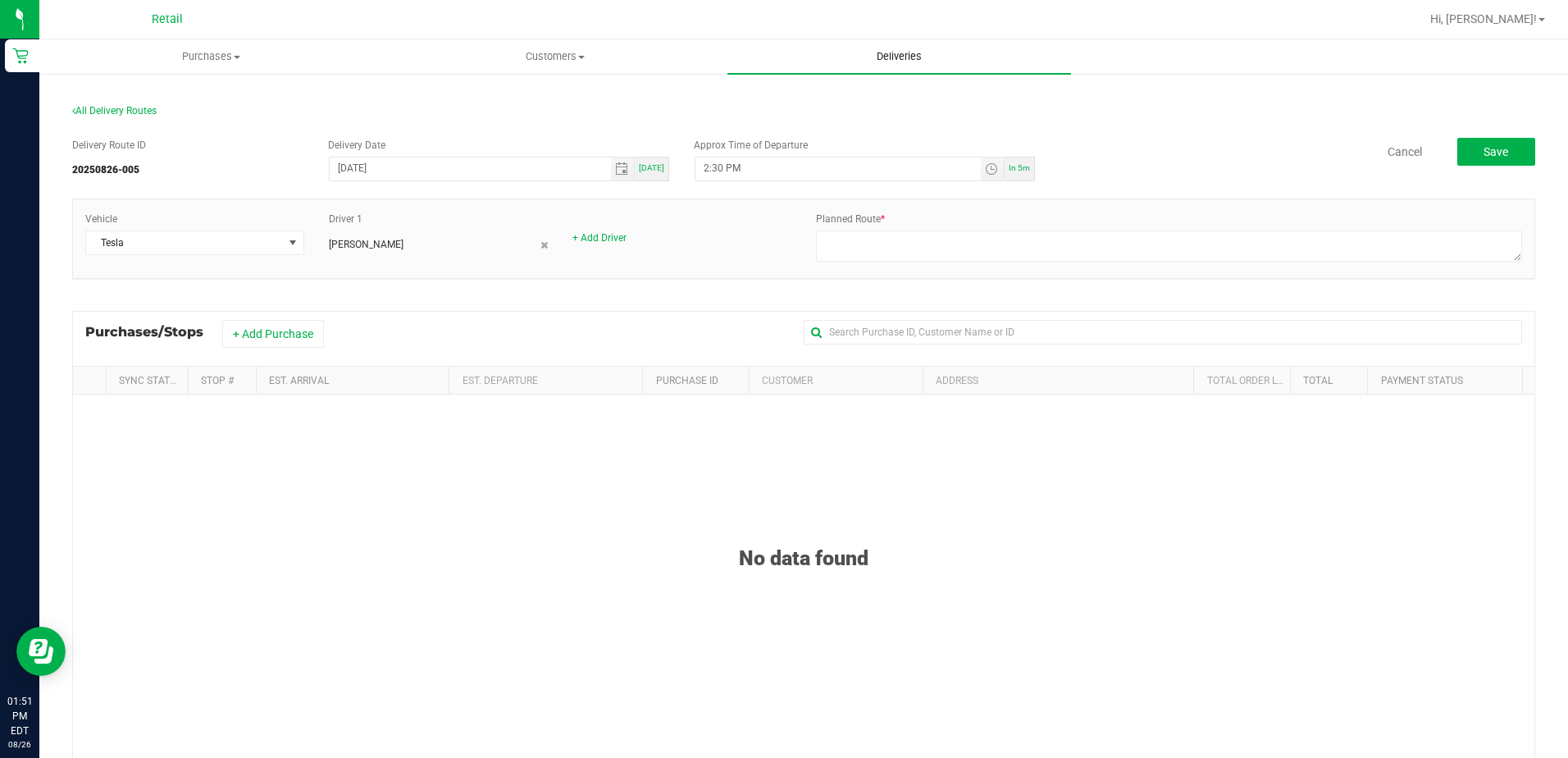
click at [917, 53] on span "Deliveries" at bounding box center [899, 56] width 90 height 15
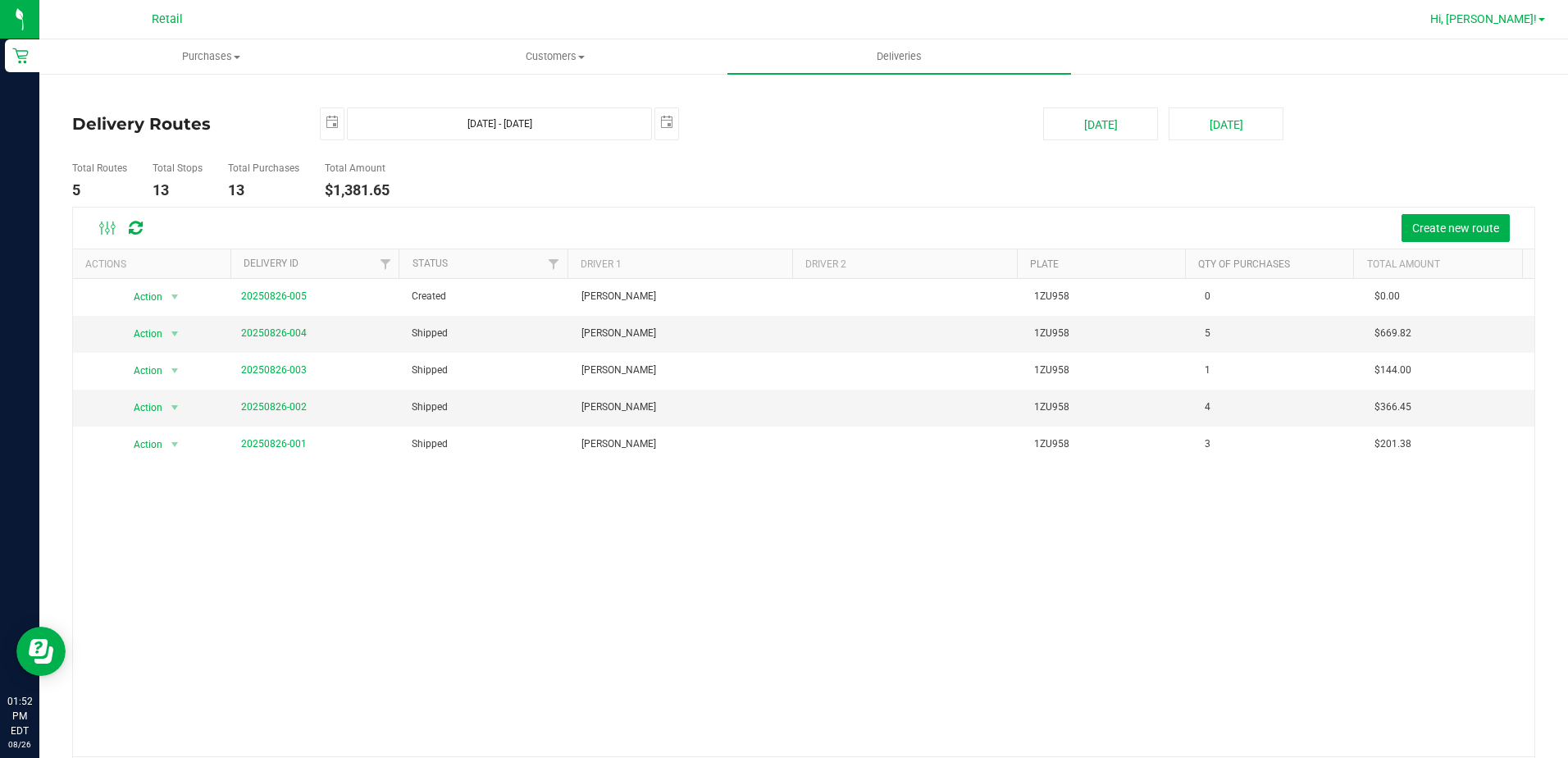
click at [1531, 20] on span "Hi, [PERSON_NAME]!" at bounding box center [1483, 18] width 107 height 13
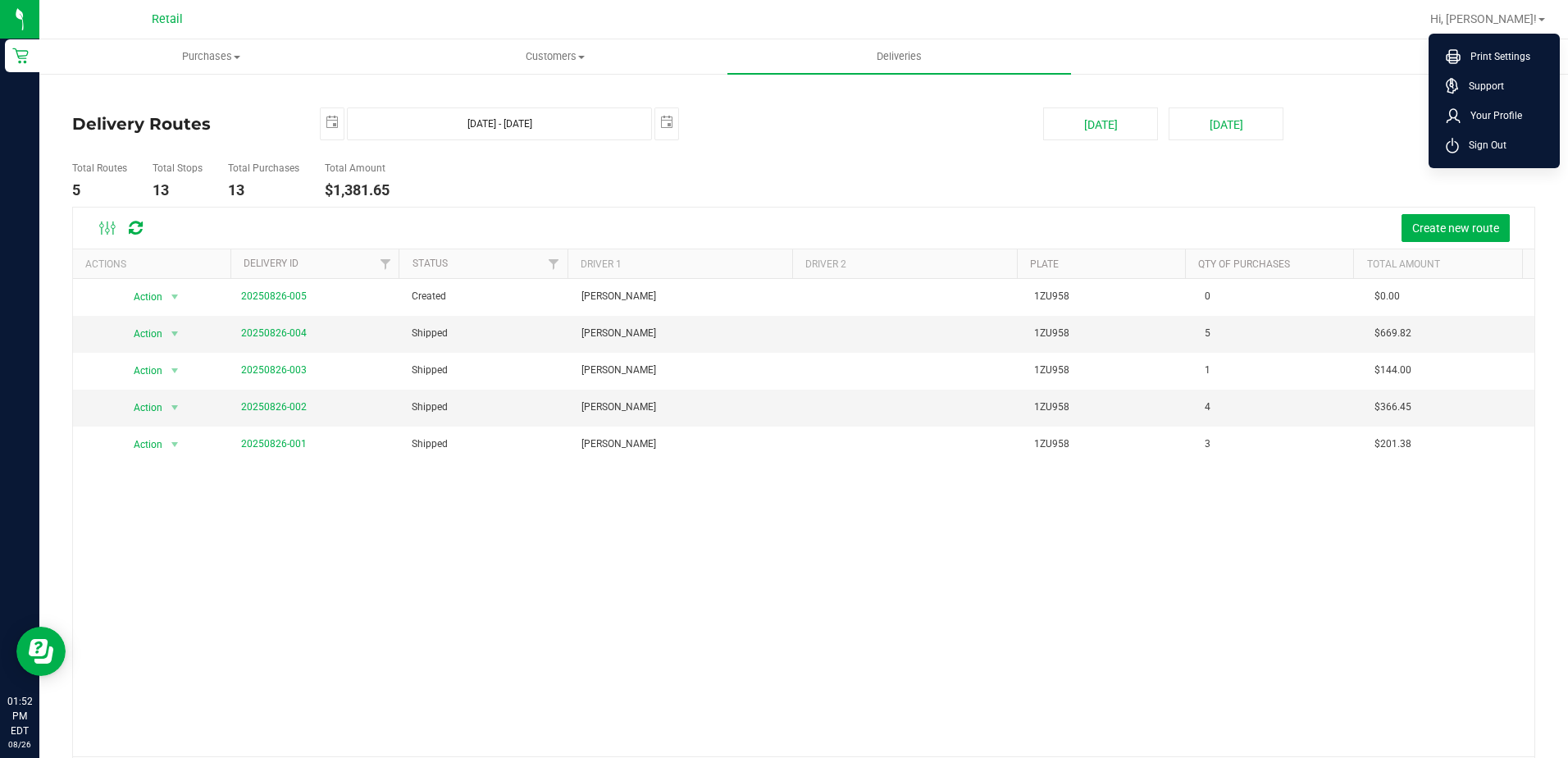
drag, startPoint x: 1497, startPoint y: 145, endPoint x: 1478, endPoint y: 144, distance: 19.0
click at [1497, 144] on span "Sign Out" at bounding box center [1483, 144] width 48 height 16
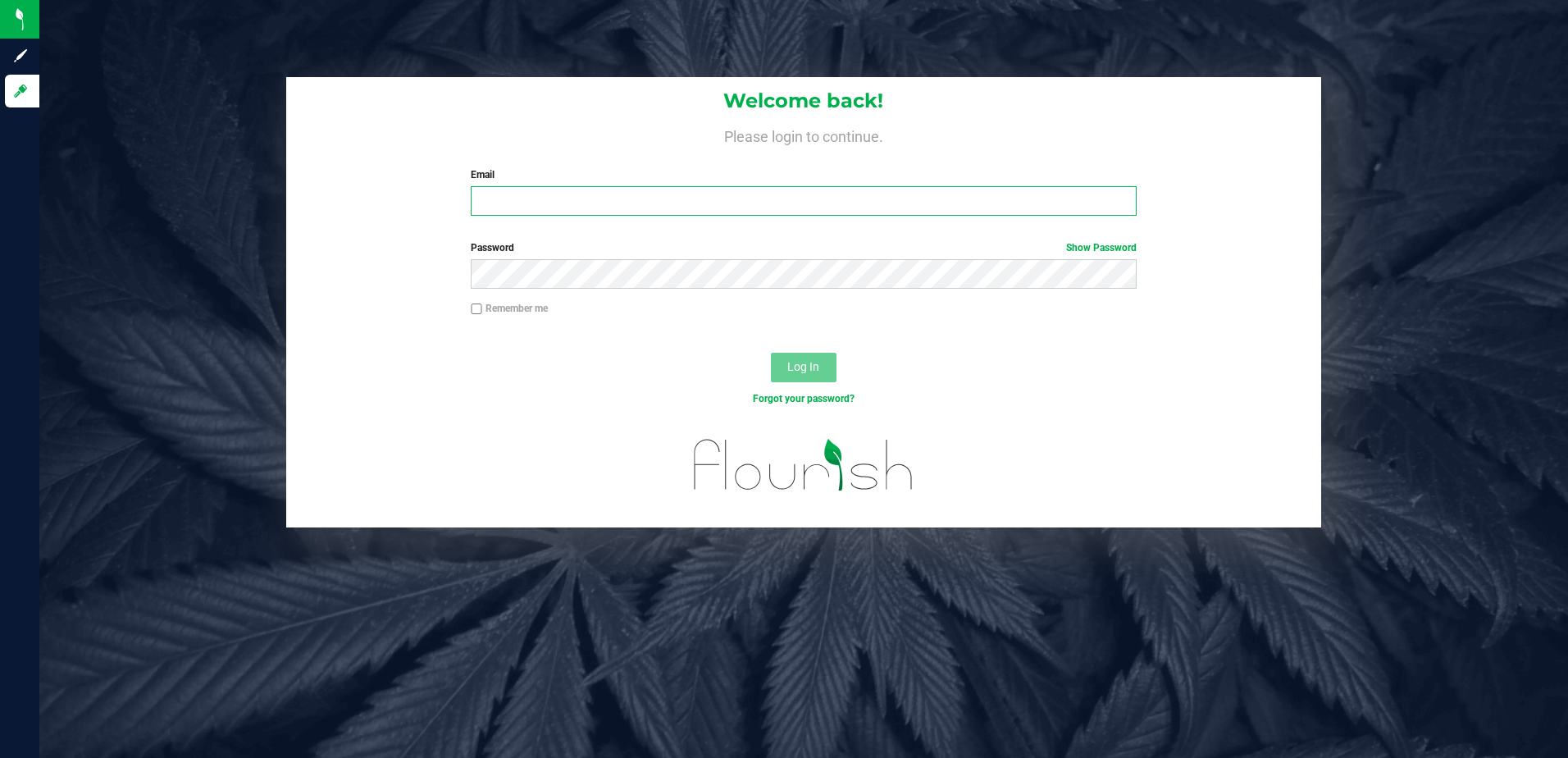
type input "sergioegarciajr@gmail.com"
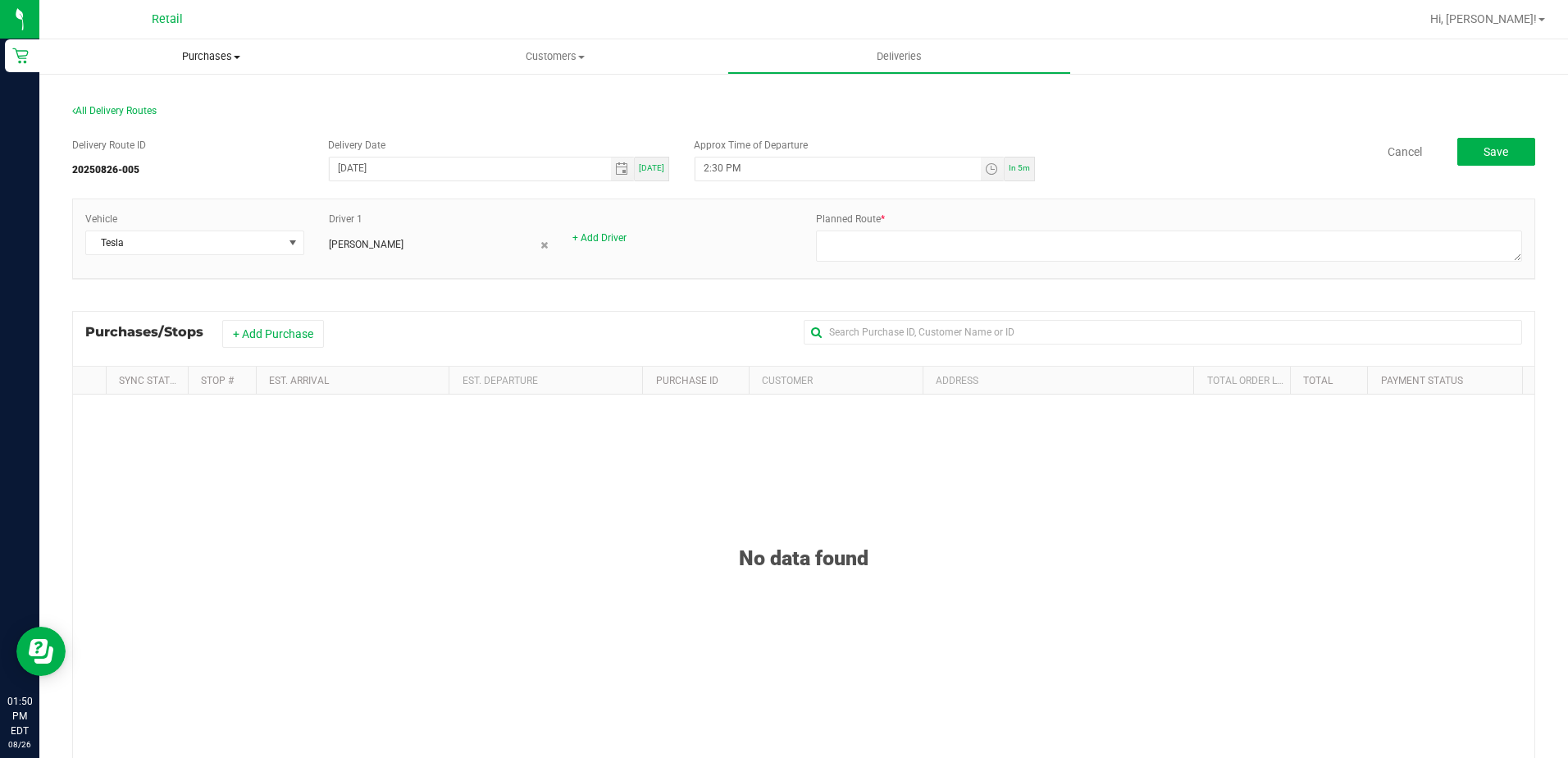
click at [230, 56] on span "Purchases" at bounding box center [211, 56] width 344 height 15
click at [173, 96] on span "Summary of purchases" at bounding box center [123, 98] width 168 height 14
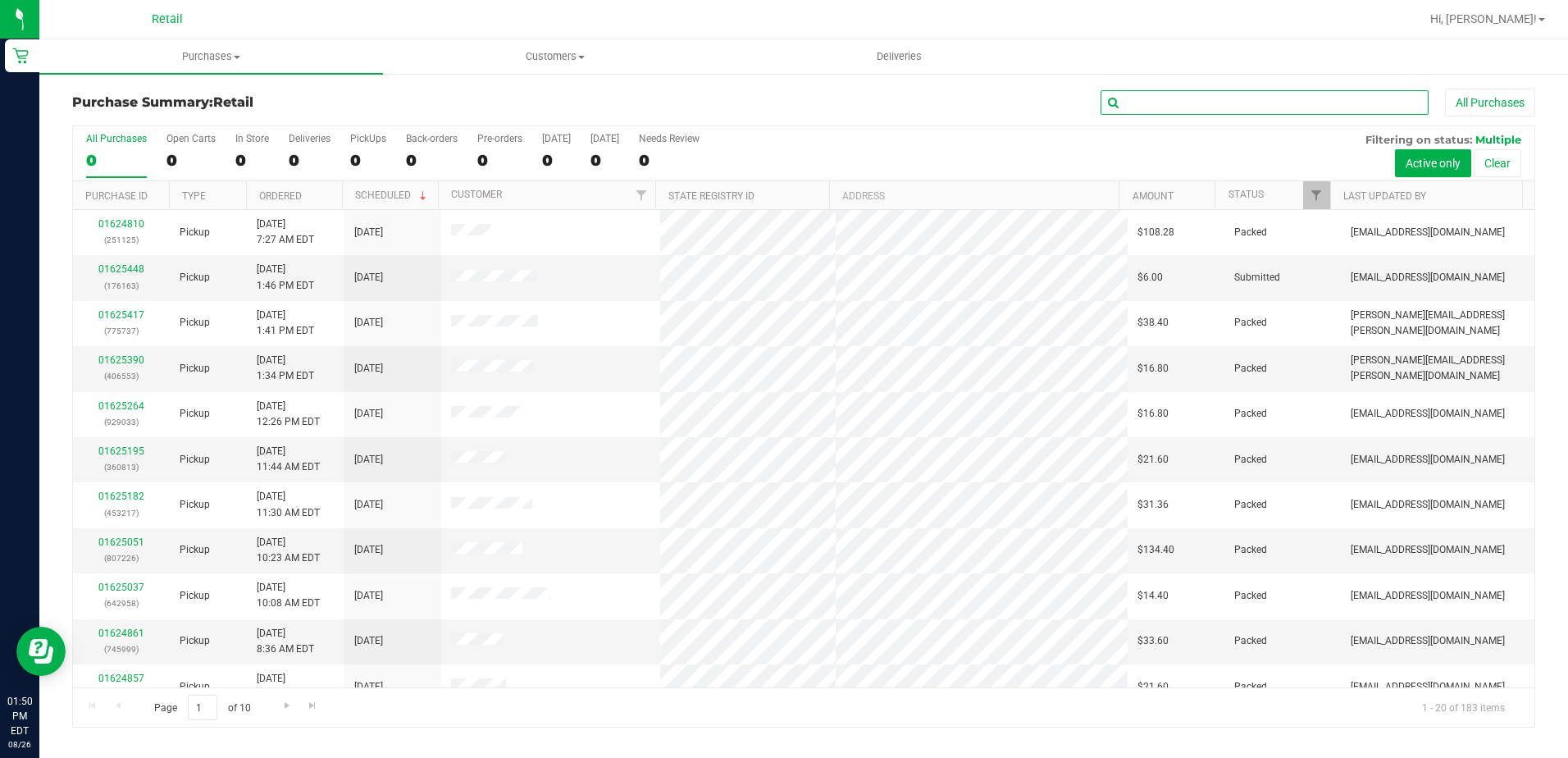
click at [1237, 108] on input "text" at bounding box center [1265, 103] width 328 height 25
click at [240, 41] on uib-tab-heading "Purchases Summary of purchases Fulfillment All purchases" at bounding box center [211, 56] width 344 height 34
click at [153, 117] on li "Fulfillment" at bounding box center [211, 119] width 344 height 20
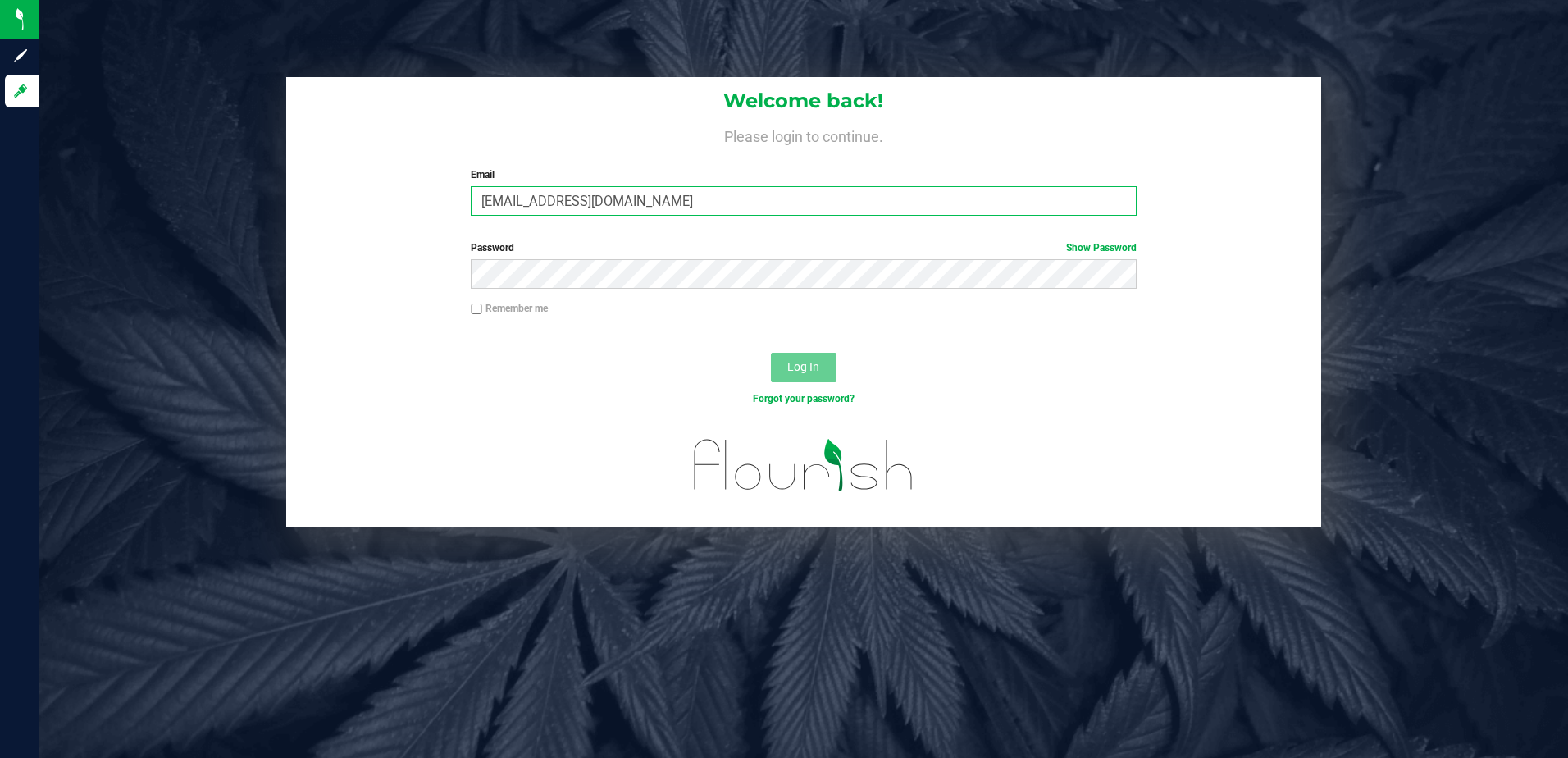
drag, startPoint x: 696, startPoint y: 202, endPoint x: 332, endPoint y: 210, distance: 364.1
click at [427, 210] on div "Welcome back! Please login to continue. Email sergioegarciajr@gmail.com Require…" at bounding box center [804, 153] width 1036 height 152
type input "garciagkevin@gmail.com"
click at [771, 353] on button "Log In" at bounding box center [803, 367] width 66 height 30
